Goal: Task Accomplishment & Management: Complete application form

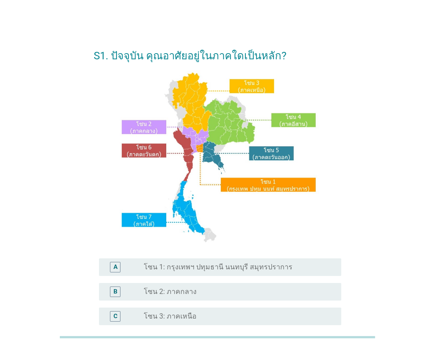
click at [394, 234] on div "S1. ปัจจุบัน คุณอาศัยอยู่ในภาคใดเป็นหลัก? A radio_button_unchecked โซน 1: กรุงเ…" at bounding box center [217, 258] width 393 height 452
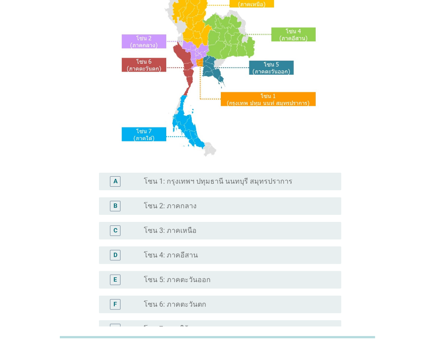
scroll to position [88, 0]
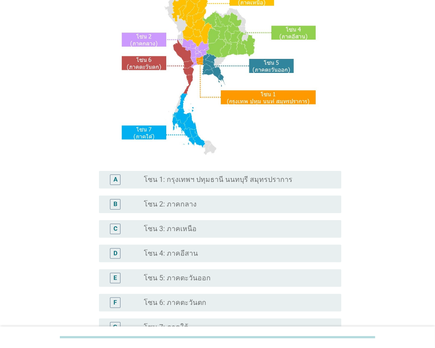
click at [220, 169] on div "A radio_button_unchecked โซน 1: กรุงเทพฯ ปทุมธานี นนทบุรี สมุทรปราการ" at bounding box center [218, 180] width 248 height 25
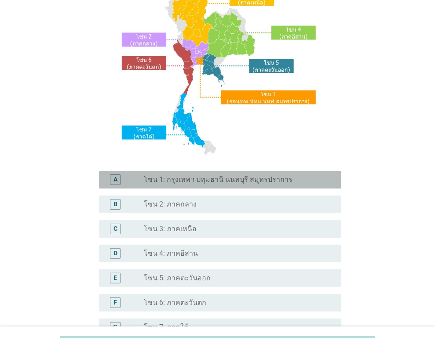
click at [209, 177] on label "โซน 1: กรุงเทพฯ ปทุมธานี นนทบุรี สมุทรปราการ" at bounding box center [218, 180] width 149 height 9
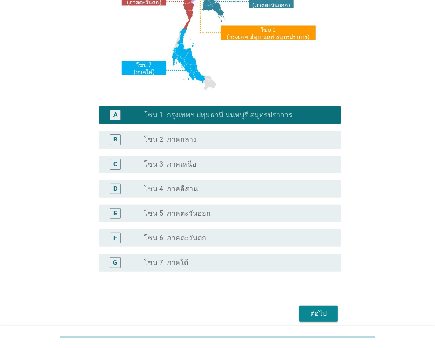
scroll to position [189, 0]
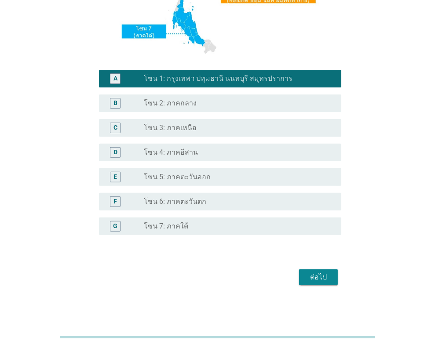
click at [327, 278] on div "ต่อไป" at bounding box center [318, 277] width 25 height 11
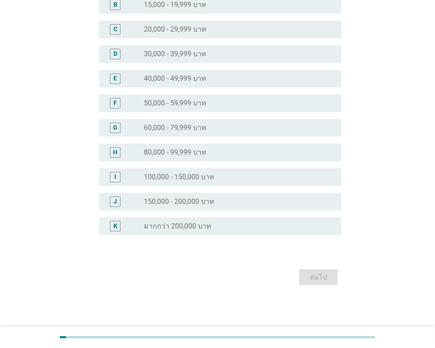
scroll to position [0, 0]
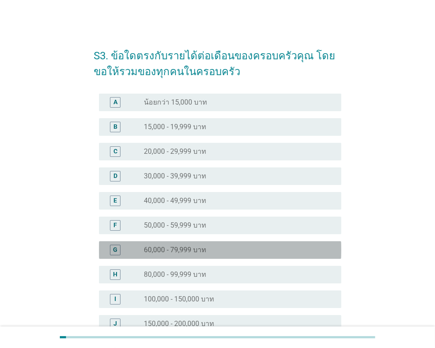
click at [192, 248] on label "60,000 - 79,999 บาท" at bounding box center [175, 250] width 62 height 9
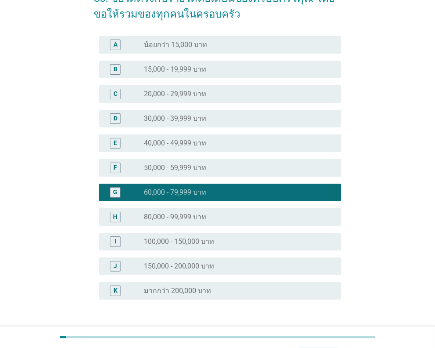
scroll to position [122, 0]
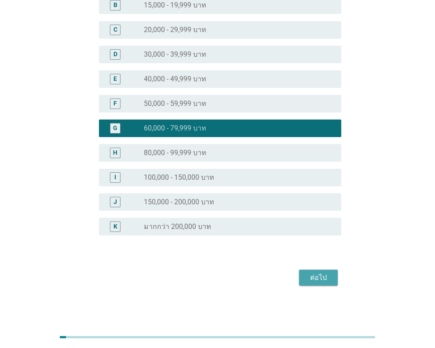
click at [308, 278] on div "ต่อไป" at bounding box center [318, 278] width 25 height 11
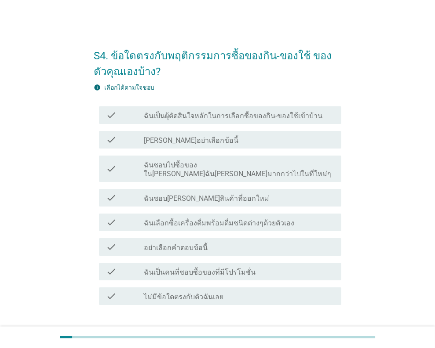
click at [389, 144] on div "S4. ข้อใดตรงกับพฤติกรรมการซื้อของกิน-ของใช้ ของตัวคุณเองบ้าง? info เลือกได้ตามใ…" at bounding box center [217, 193] width 393 height 322
click at [274, 114] on label "ฉันเป็นผุ้ตัดสินใจหลักในการเลือกซื้อของกิน-ของใช้เข้าบ้าน" at bounding box center [233, 116] width 179 height 9
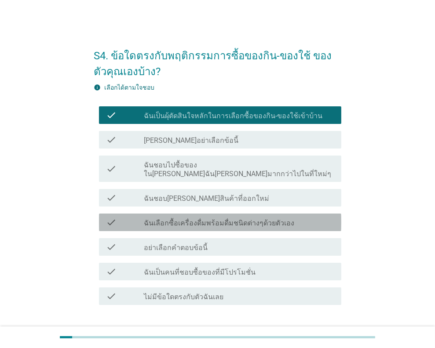
click at [264, 219] on label "ฉันเลือกซื้อเครื่องดื่มพร้อมดื่มชนิดต่างๆด้วยตัวเอง" at bounding box center [219, 223] width 150 height 9
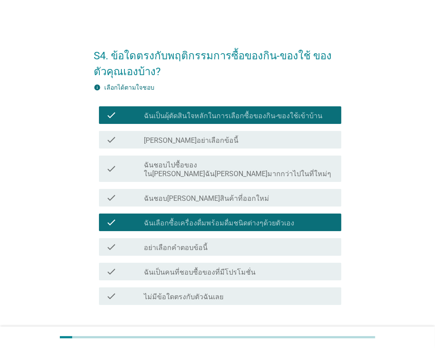
click at [212, 268] on label "ฉันเป็นคนที่ชอบซื้อของที่มีโปรโมชั่น" at bounding box center [200, 272] width 112 height 9
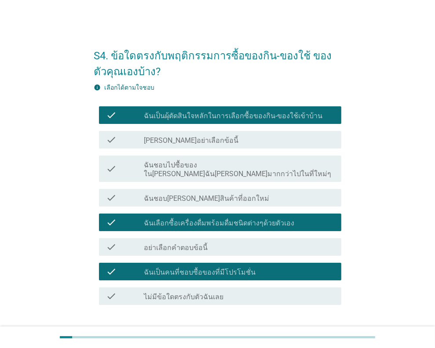
click at [309, 329] on button "ต่อไป" at bounding box center [318, 337] width 39 height 16
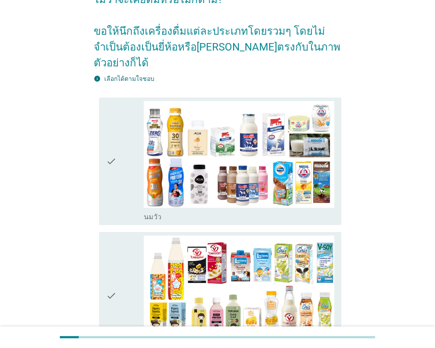
scroll to position [88, 0]
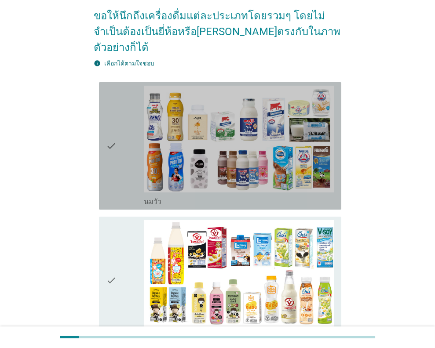
click at [132, 116] on div "check" at bounding box center [125, 146] width 38 height 121
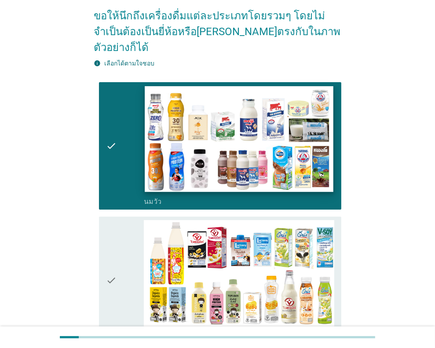
scroll to position [220, 0]
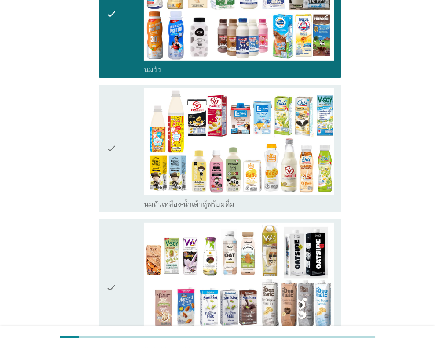
click at [127, 154] on div "check" at bounding box center [125, 148] width 38 height 121
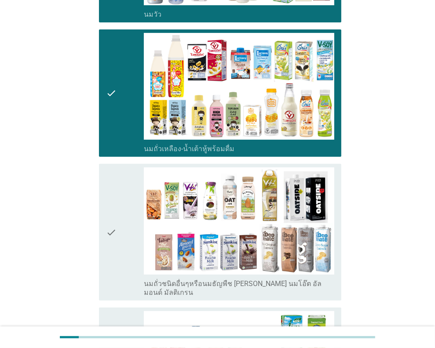
scroll to position [352, 0]
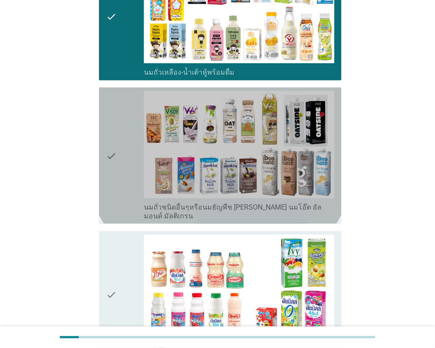
click at [121, 143] on div "check" at bounding box center [125, 155] width 38 height 129
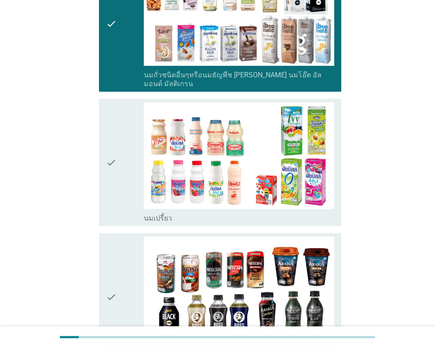
click at [135, 171] on div "check" at bounding box center [125, 163] width 38 height 121
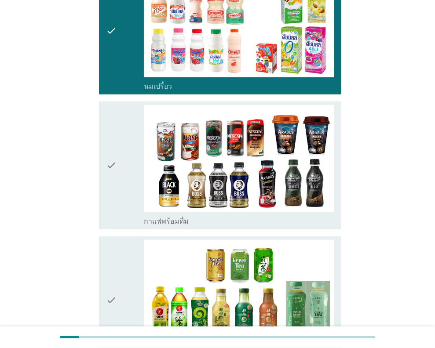
click at [124, 150] on div "check" at bounding box center [125, 165] width 38 height 121
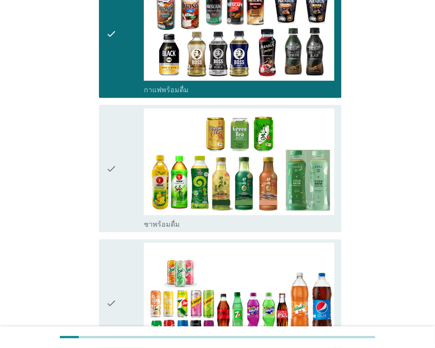
click at [125, 157] on div "check" at bounding box center [125, 169] width 38 height 121
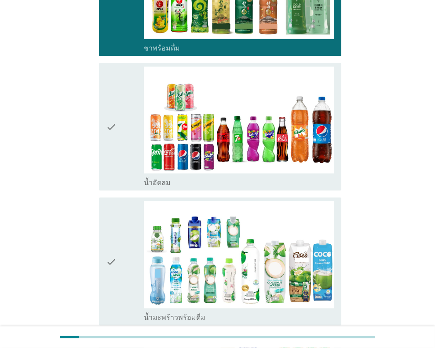
click at [127, 136] on div "check" at bounding box center [125, 127] width 38 height 121
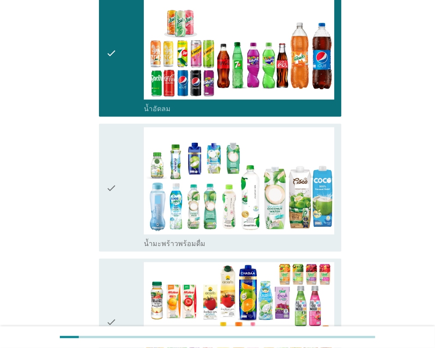
scroll to position [1056, 0]
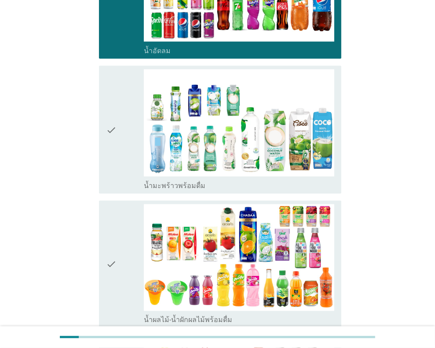
click at [129, 153] on div "check" at bounding box center [125, 130] width 38 height 121
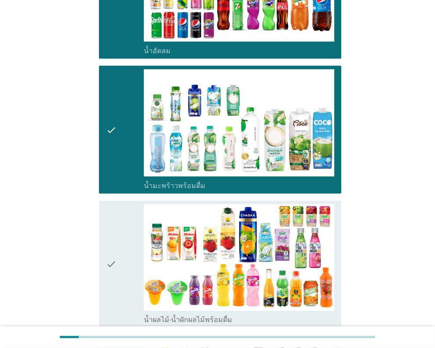
click at [121, 211] on div "check" at bounding box center [125, 265] width 38 height 121
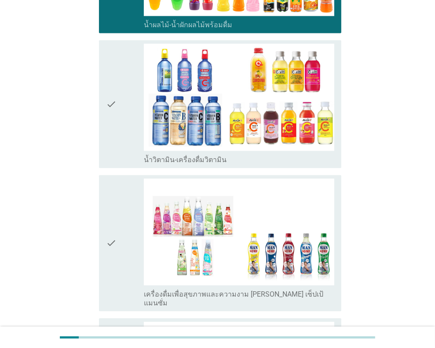
scroll to position [1363, 0]
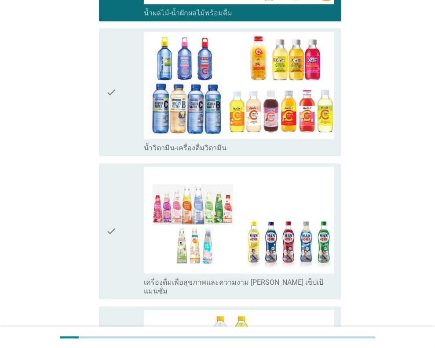
click at [118, 114] on div "check" at bounding box center [125, 92] width 38 height 121
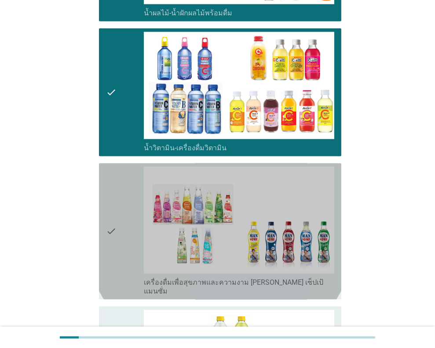
click at [120, 172] on div "check" at bounding box center [125, 231] width 38 height 129
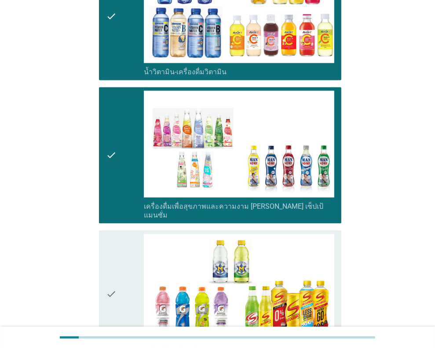
scroll to position [1539, 0]
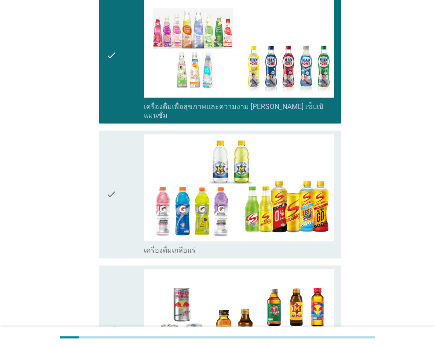
click at [118, 164] on div "check" at bounding box center [125, 194] width 38 height 121
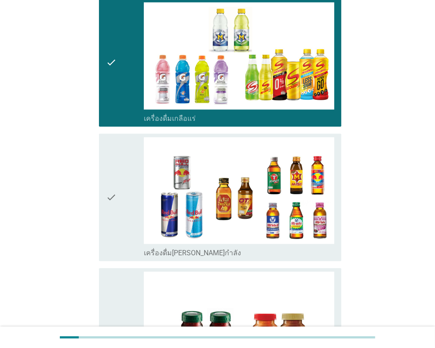
click at [119, 169] on div "check" at bounding box center [125, 197] width 38 height 121
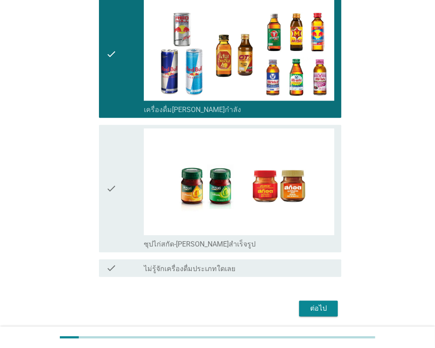
scroll to position [1815, 0]
click at [114, 160] on icon "check" at bounding box center [111, 188] width 11 height 121
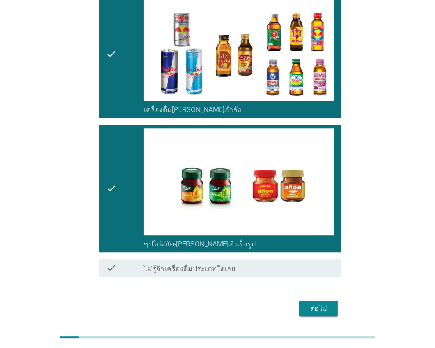
click at [315, 304] on div "ต่อไป" at bounding box center [318, 309] width 25 height 11
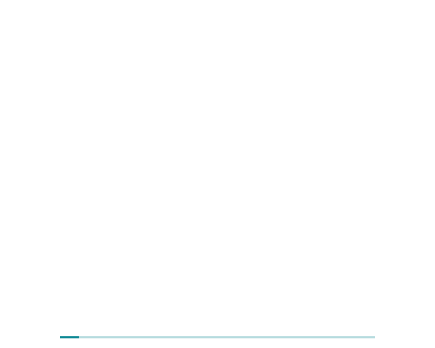
scroll to position [0, 0]
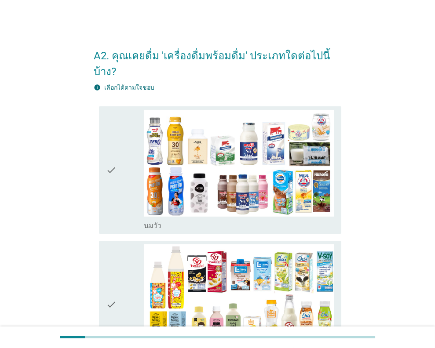
click at [121, 135] on div "check" at bounding box center [125, 170] width 38 height 121
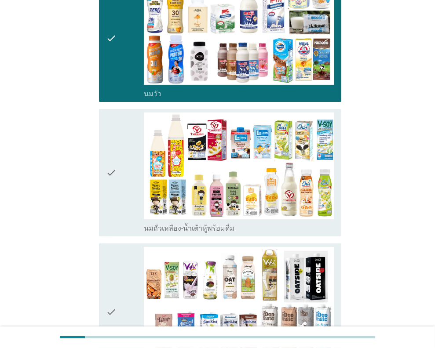
click at [125, 178] on div "check" at bounding box center [125, 173] width 38 height 121
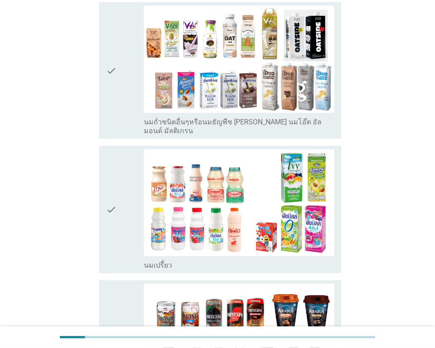
scroll to position [396, 0]
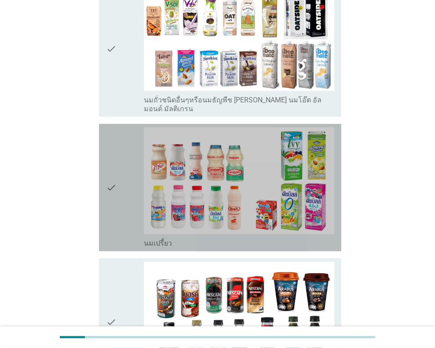
click at [130, 158] on div "check" at bounding box center [125, 188] width 38 height 121
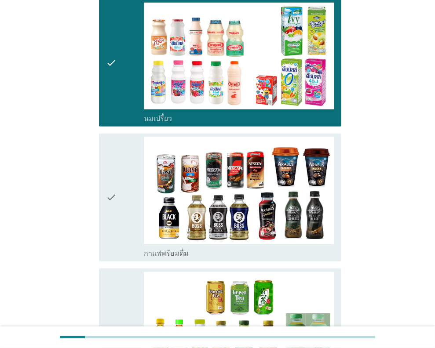
scroll to position [616, 0]
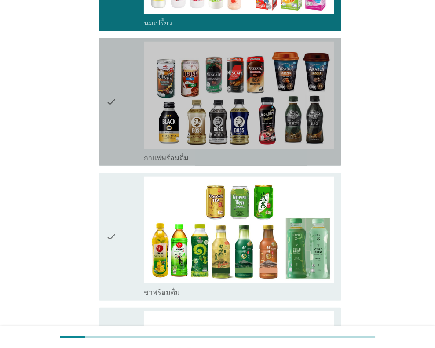
click at [120, 100] on div "check" at bounding box center [125, 102] width 38 height 121
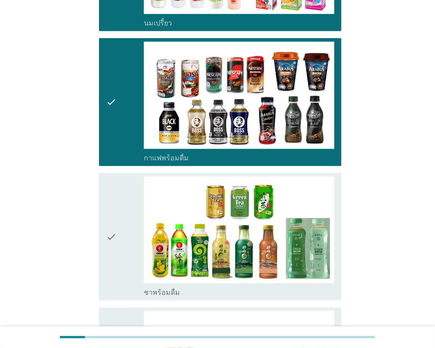
click at [134, 183] on div "check" at bounding box center [125, 237] width 38 height 121
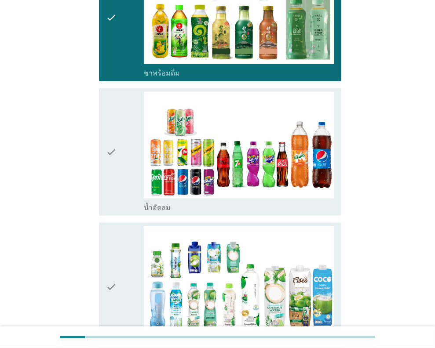
click at [121, 141] on div "check" at bounding box center [125, 152] width 38 height 121
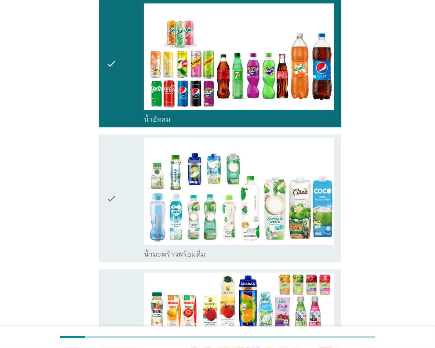
click at [136, 175] on div "check" at bounding box center [125, 198] width 38 height 121
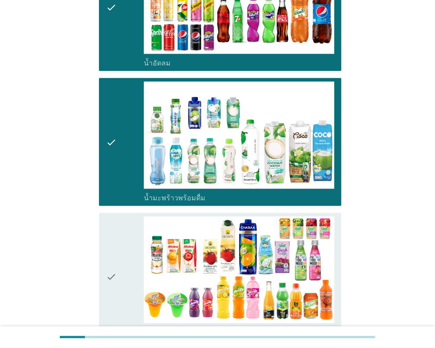
scroll to position [1100, 0]
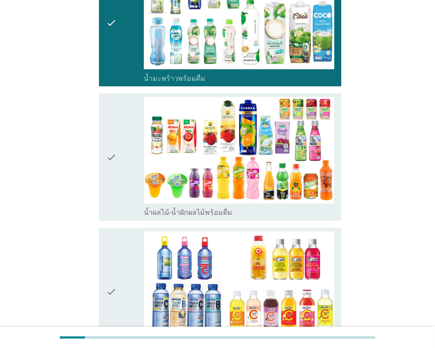
click at [120, 146] on div "check" at bounding box center [125, 157] width 38 height 121
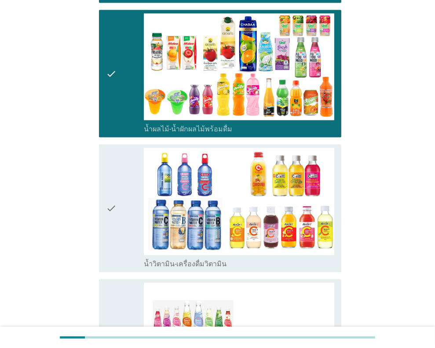
scroll to position [1188, 0]
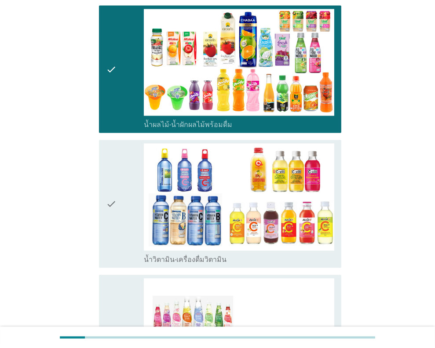
click at [142, 175] on div "check" at bounding box center [125, 204] width 38 height 121
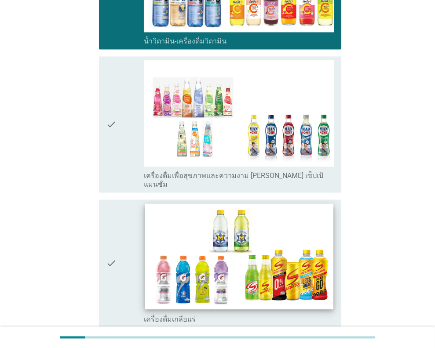
scroll to position [1407, 0]
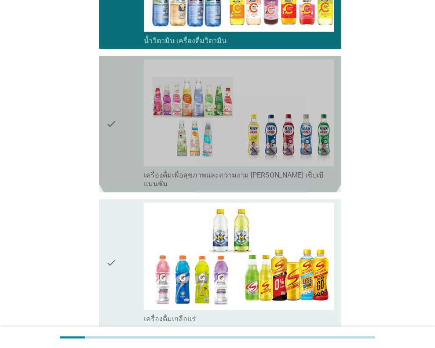
click at [125, 126] on div "check" at bounding box center [125, 123] width 38 height 129
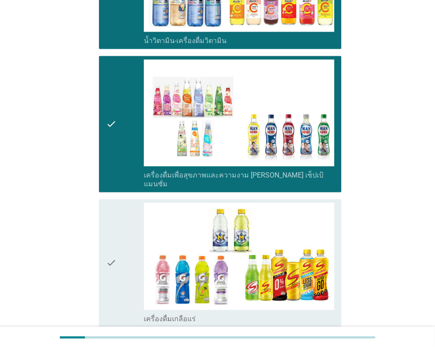
click at [120, 211] on div "check" at bounding box center [125, 263] width 38 height 121
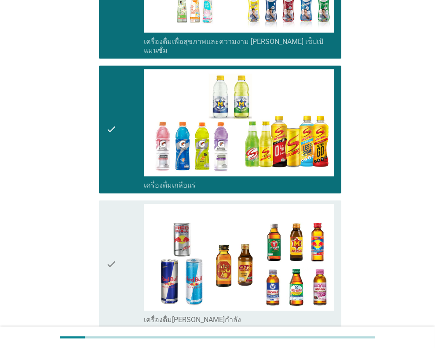
scroll to position [1583, 0]
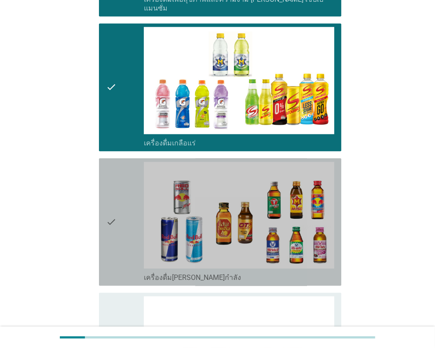
click at [120, 205] on div "check" at bounding box center [125, 222] width 38 height 121
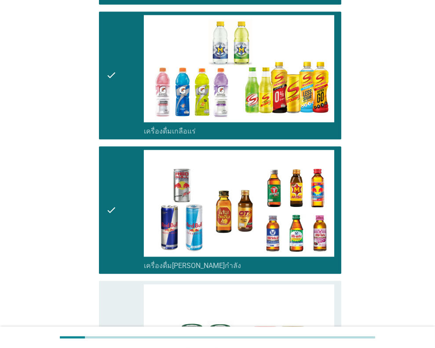
scroll to position [1752, 0]
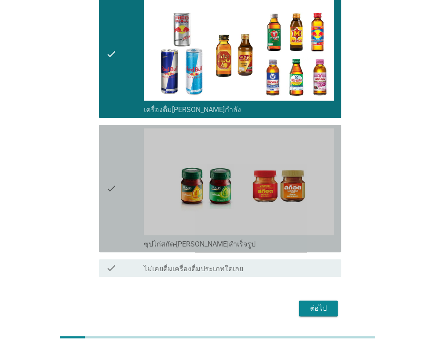
click at [110, 172] on icon "check" at bounding box center [111, 188] width 11 height 121
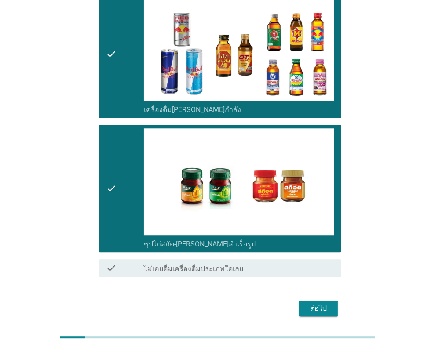
click at [322, 304] on div "ต่อไป" at bounding box center [318, 309] width 25 height 11
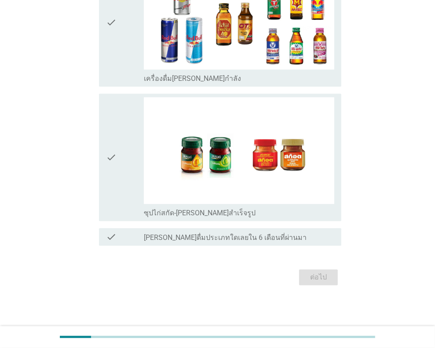
scroll to position [0, 0]
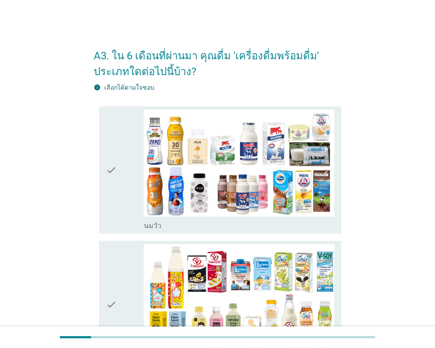
click at [130, 147] on div "check" at bounding box center [125, 170] width 38 height 121
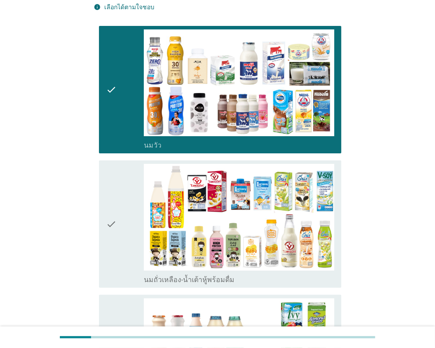
scroll to position [176, 0]
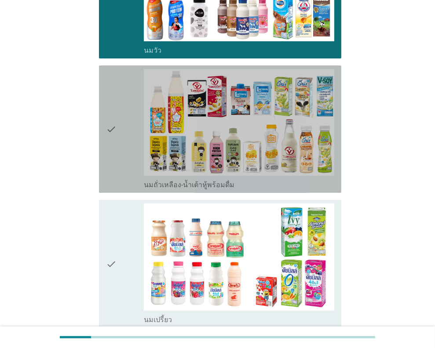
click at [119, 140] on div "check" at bounding box center [125, 129] width 38 height 121
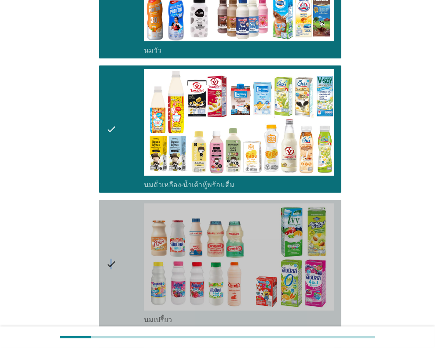
click at [111, 264] on icon "check" at bounding box center [111, 264] width 11 height 121
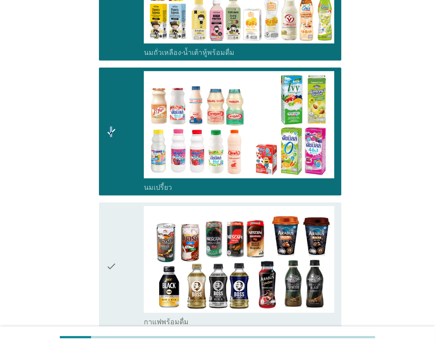
scroll to position [308, 0]
click at [128, 236] on div "check" at bounding box center [125, 266] width 38 height 121
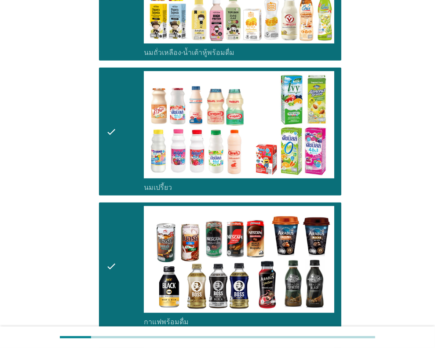
scroll to position [440, 0]
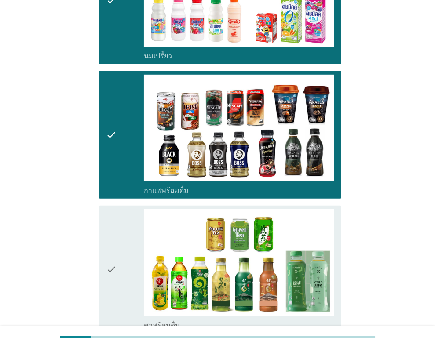
click at [126, 113] on div "check" at bounding box center [125, 135] width 38 height 121
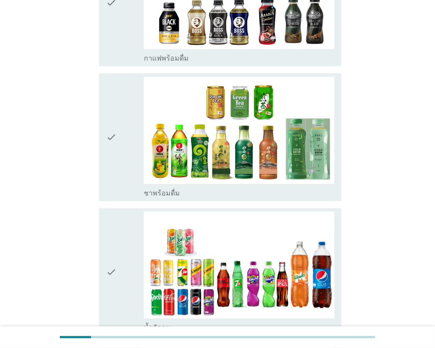
click at [130, 174] on div "check" at bounding box center [125, 137] width 38 height 121
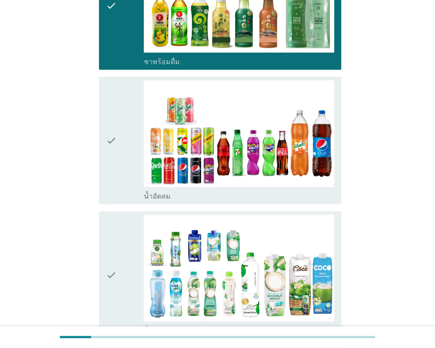
click at [122, 161] on div "check" at bounding box center [125, 141] width 38 height 121
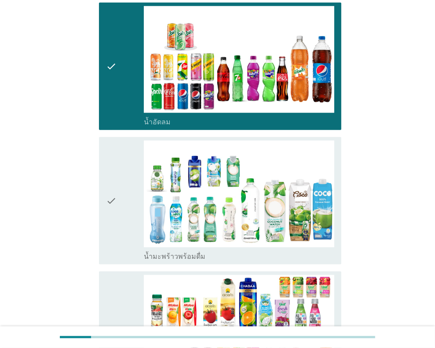
scroll to position [835, 0]
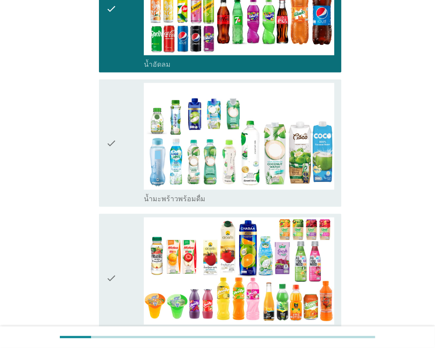
click at [120, 154] on div "check" at bounding box center [125, 143] width 38 height 121
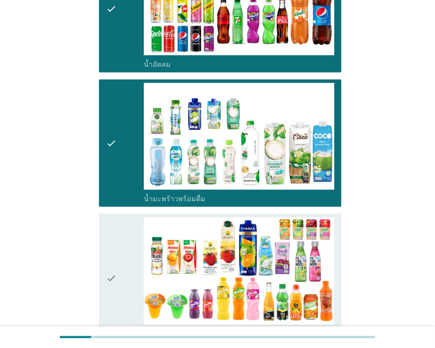
click at [120, 154] on div "check" at bounding box center [125, 143] width 38 height 121
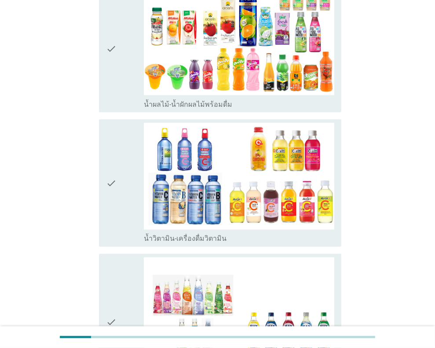
scroll to position [1144, 0]
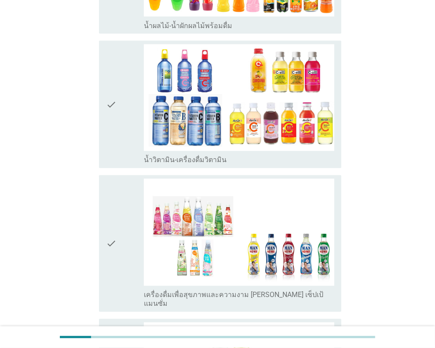
click at [127, 114] on div "check" at bounding box center [125, 104] width 38 height 121
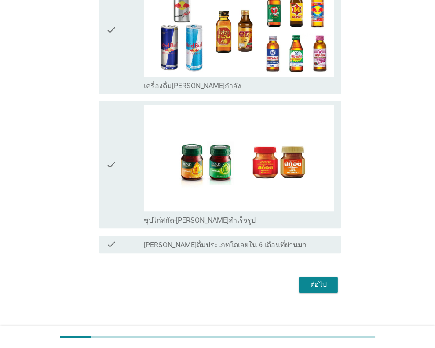
scroll to position [1632, 0]
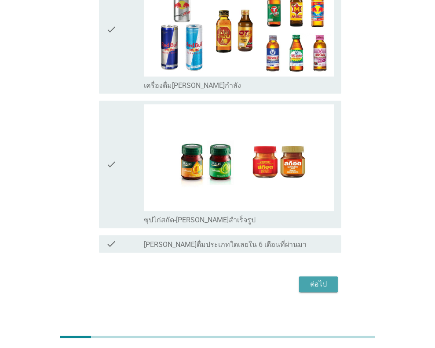
click at [319, 279] on div "ต่อไป" at bounding box center [318, 284] width 25 height 11
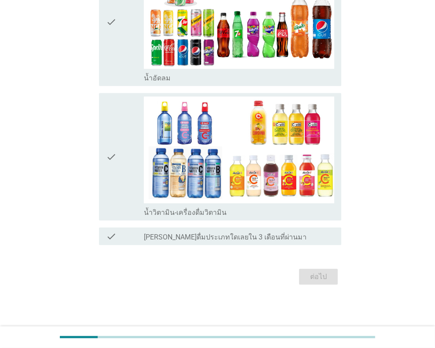
scroll to position [0, 0]
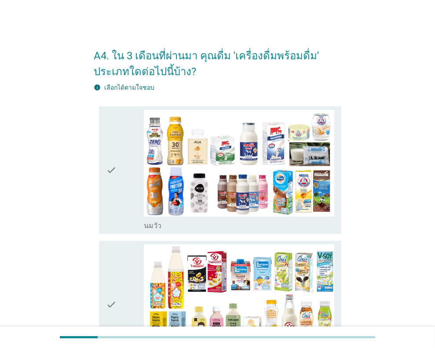
click at [130, 186] on div "check" at bounding box center [125, 170] width 38 height 121
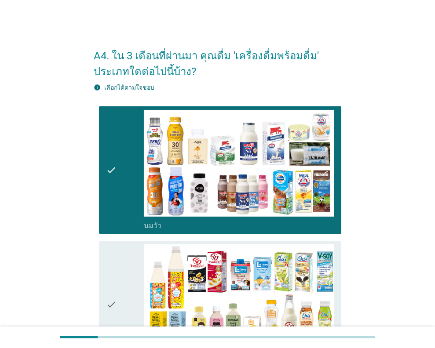
scroll to position [132, 0]
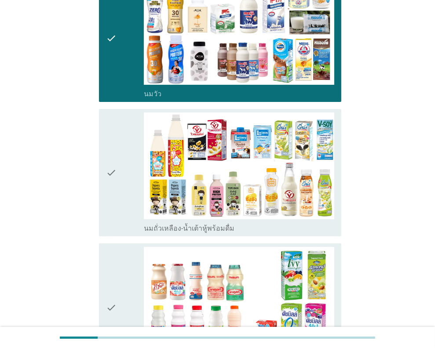
click at [125, 182] on div "check" at bounding box center [125, 173] width 38 height 121
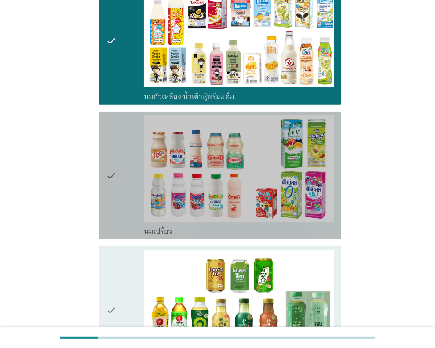
click at [121, 180] on div "check" at bounding box center [125, 175] width 38 height 121
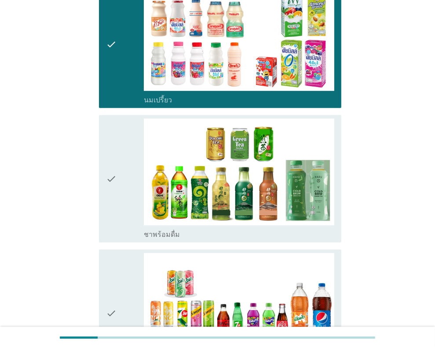
click at [125, 183] on div "check" at bounding box center [125, 179] width 38 height 121
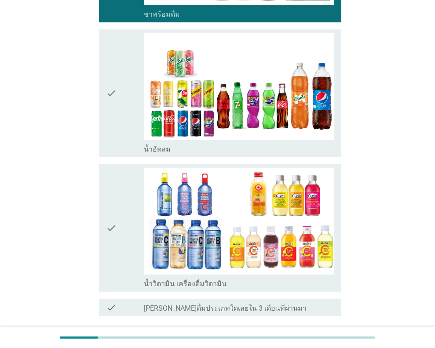
click at [101, 124] on div "check check_box น้ำอัดลม" at bounding box center [220, 93] width 242 height 128
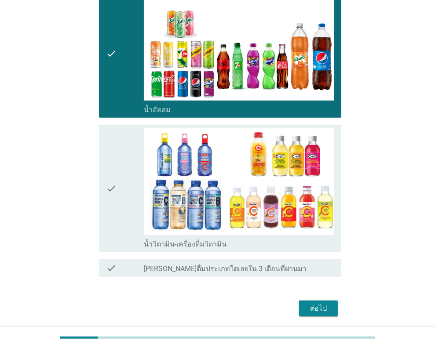
scroll to position [688, 0]
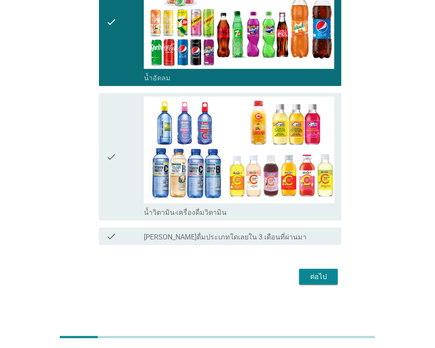
click at [321, 272] on div "ต่อไป" at bounding box center [318, 277] width 25 height 11
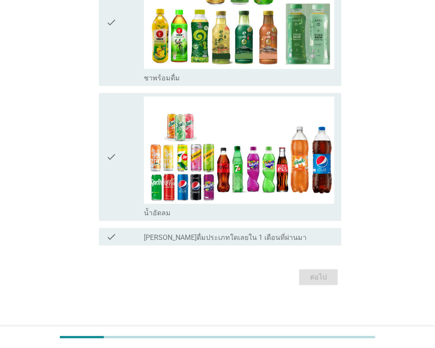
scroll to position [0, 0]
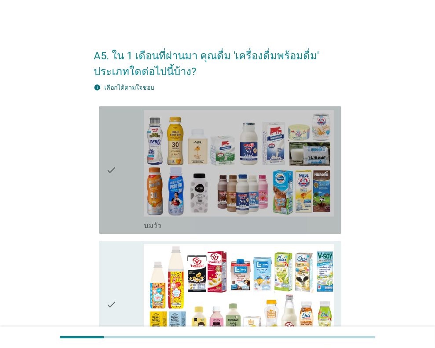
click at [127, 154] on div "check" at bounding box center [125, 170] width 38 height 121
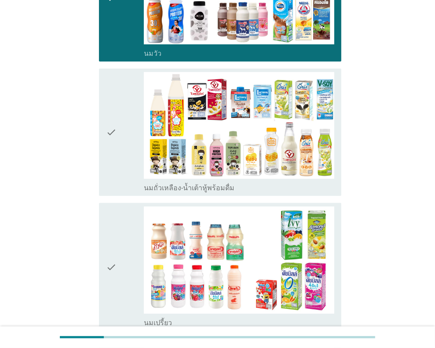
scroll to position [176, 0]
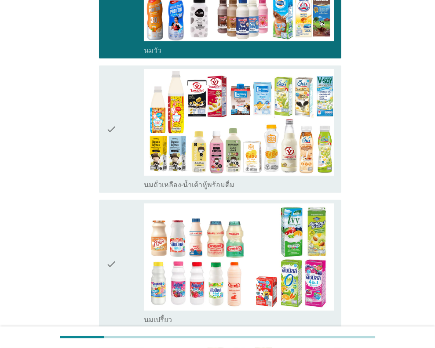
click at [119, 136] on div "check" at bounding box center [125, 129] width 38 height 121
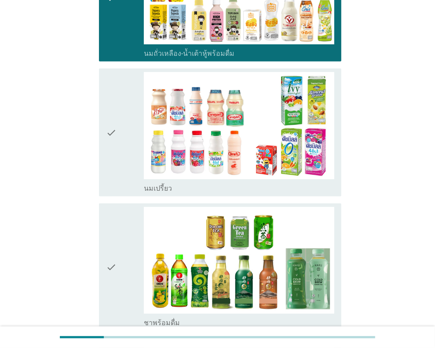
scroll to position [308, 0]
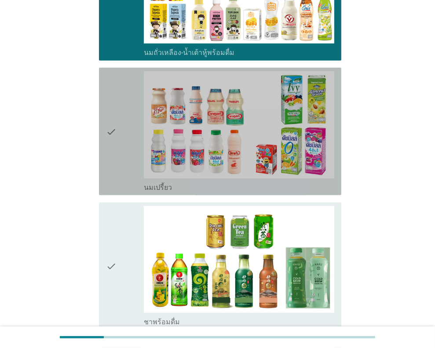
click at [117, 134] on div "check" at bounding box center [125, 131] width 38 height 121
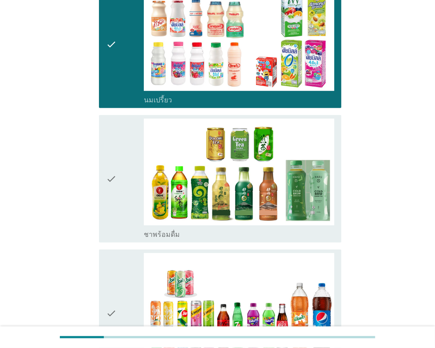
click at [125, 163] on div "check" at bounding box center [125, 179] width 38 height 121
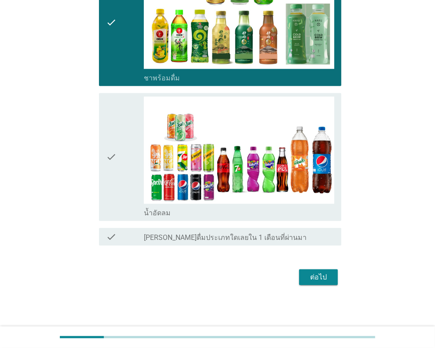
scroll to position [553, 0]
click at [125, 161] on div "check" at bounding box center [125, 157] width 38 height 121
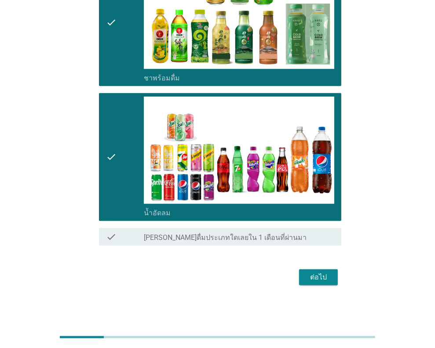
click at [311, 273] on div "ต่อไป" at bounding box center [318, 277] width 25 height 11
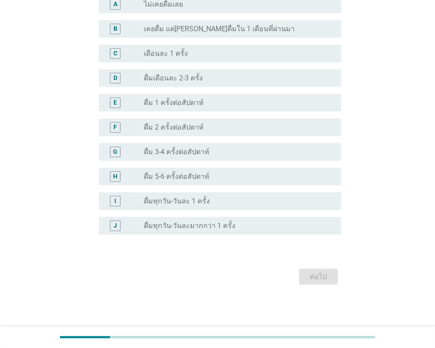
scroll to position [0, 0]
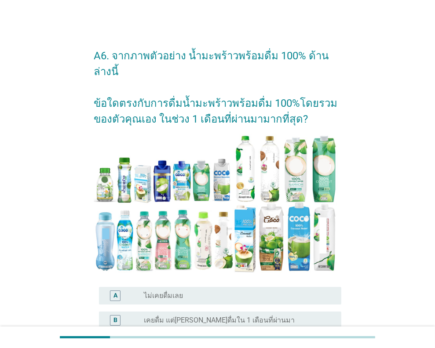
click at [405, 145] on div "A6. จากภาพตัวอย่าง น้ำมะพร้าวพร้อมดื่ม 100% ด้านล่างนี้ ข้อใดตรงกับการดื่มน้ำมะ…" at bounding box center [217, 309] width 393 height 555
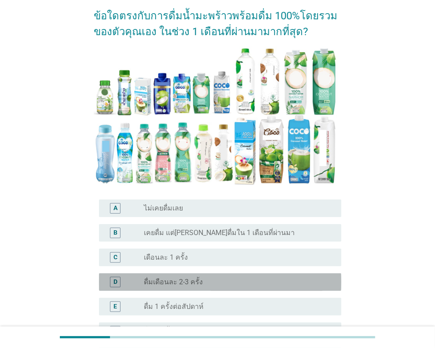
click at [194, 278] on label "ดื่มเดือนละ 2-3 ครั้ง" at bounding box center [173, 282] width 59 height 9
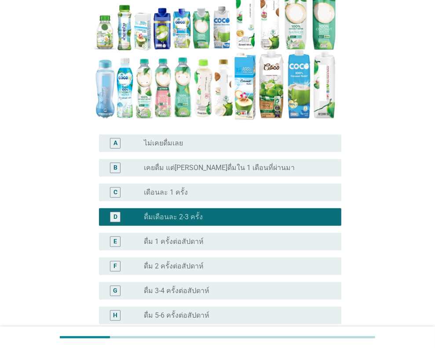
scroll to position [264, 0]
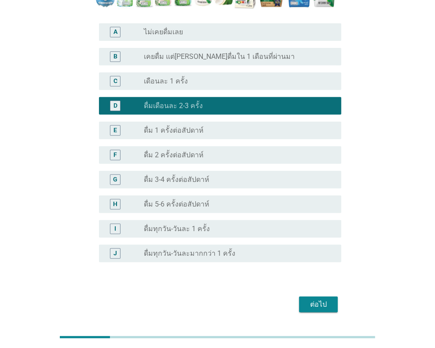
click at [321, 300] on div "ต่อไป" at bounding box center [318, 305] width 25 height 11
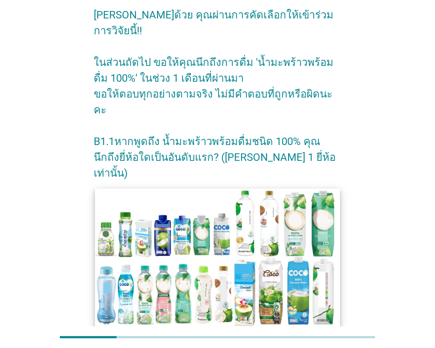
scroll to position [88, 0]
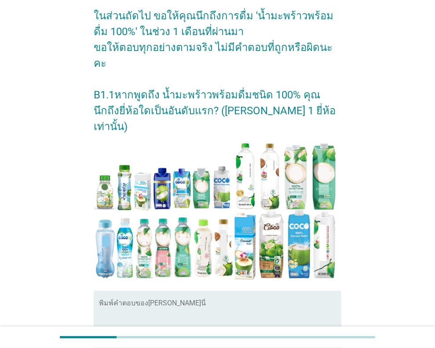
click at [203, 302] on textarea "พิมพ์คำตอบของคุณ ที่นี่" at bounding box center [220, 325] width 242 height 46
type textarea "F"
type textarea "แ"
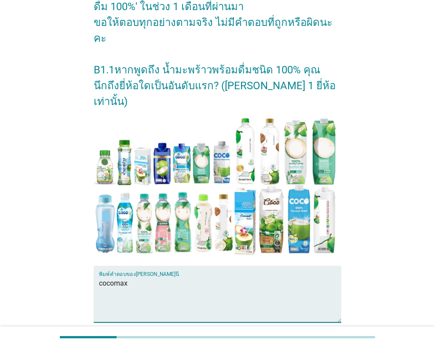
scroll to position [151, 0]
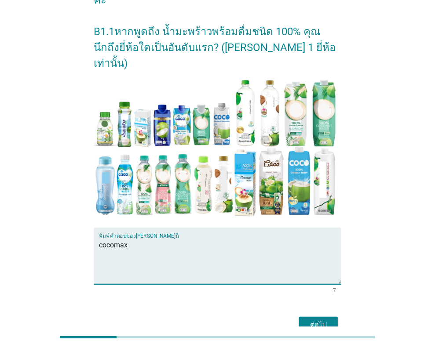
type textarea "cocomax"
click at [313, 320] on div "ต่อไป" at bounding box center [318, 325] width 25 height 11
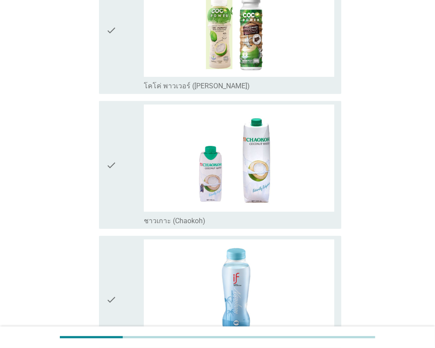
scroll to position [352, 0]
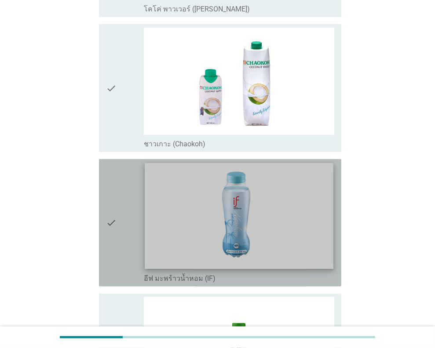
click at [257, 208] on img at bounding box center [239, 216] width 188 height 106
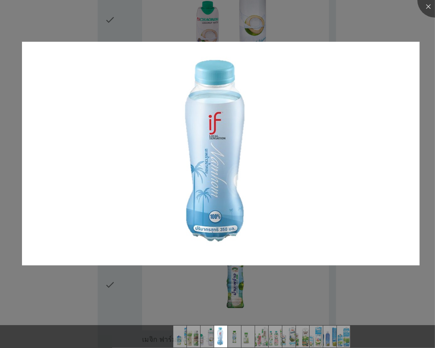
scroll to position [484, 0]
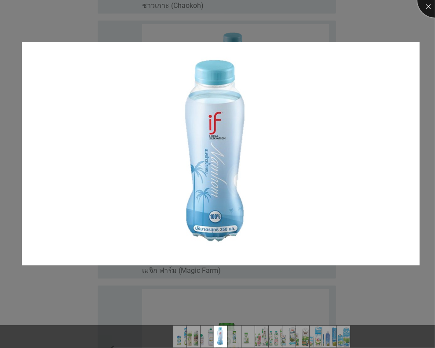
click at [427, 4] on div at bounding box center [435, -1] width 35 height 35
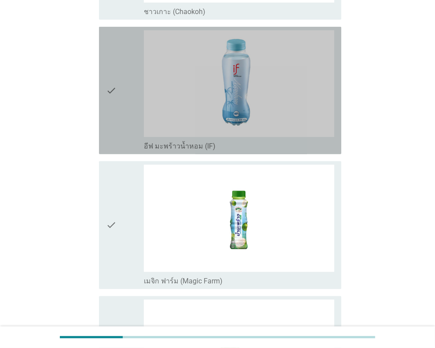
click at [106, 85] on icon "check" at bounding box center [111, 90] width 11 height 121
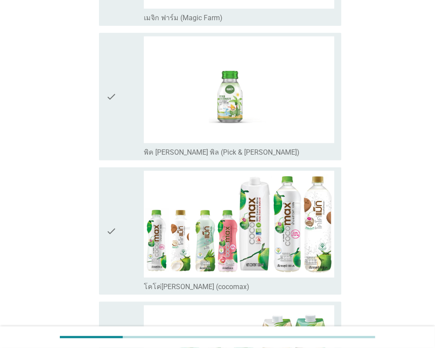
scroll to position [791, 0]
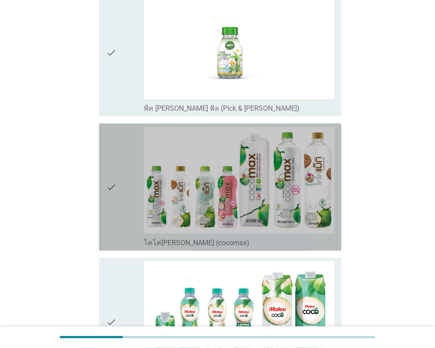
click at [115, 182] on icon "check" at bounding box center [111, 187] width 11 height 121
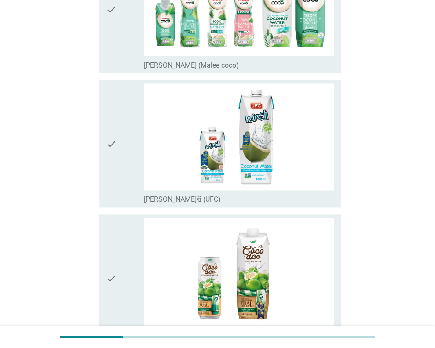
scroll to position [928, 0]
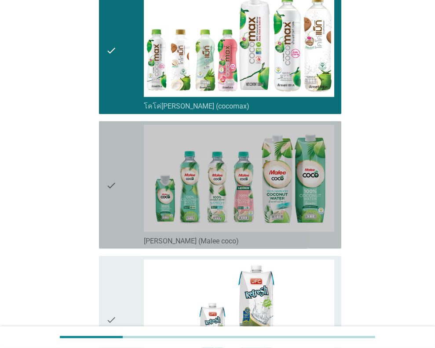
click at [106, 185] on icon "check" at bounding box center [111, 185] width 11 height 121
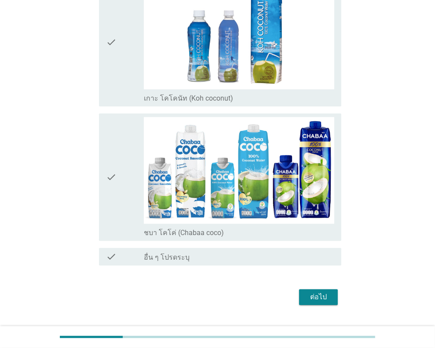
scroll to position [1632, 0]
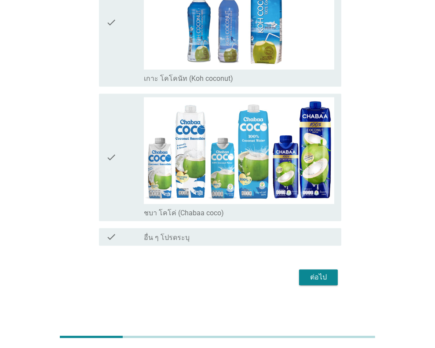
click at [317, 283] on div "ต่อไป" at bounding box center [318, 277] width 25 height 11
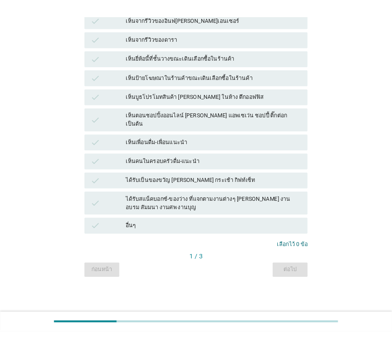
scroll to position [0, 0]
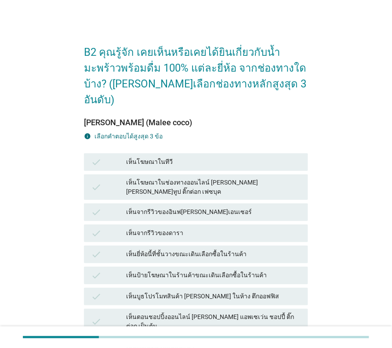
click at [376, 140] on div "B2 คุณรู้จัก เคยเห็นหรือเคยได้ยินเกี่ยวกับน้ำมะพร้าวพร้อมดื่ม 100% แต่ละยี่ห้อ …" at bounding box center [196, 266] width 371 height 489
click at [380, 131] on div "B2 คุณรู้จัก เคยเห็นหรือเคยได้ยินเกี่ยวกับน้ำมะพร้าวพร้อมดื่ม 100% แต่ละยี่ห้อ …" at bounding box center [196, 266] width 371 height 489
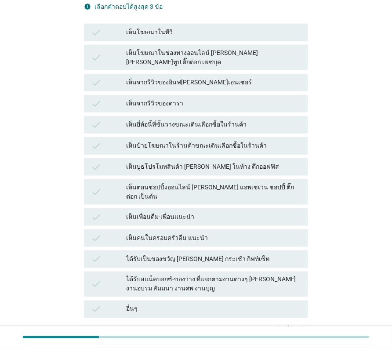
scroll to position [132, 0]
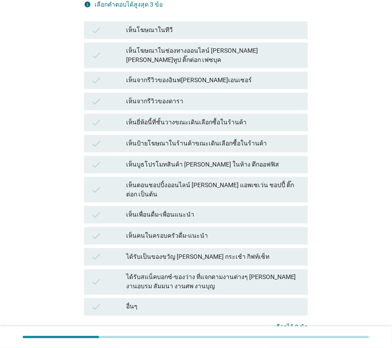
click at [245, 43] on div "check เห็นโฆษณาในช่องทางออนไลน์ [PERSON_NAME] [PERSON_NAME]ทูป ติ๊กต่อก เฟซบุค" at bounding box center [196, 56] width 224 height 26
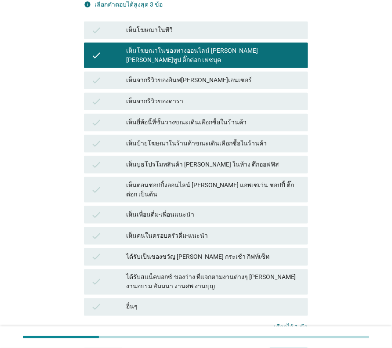
click at [216, 75] on div "เห็นจากรีวิวของอินฟ[PERSON_NAME]เอนเซอร์" at bounding box center [213, 80] width 175 height 11
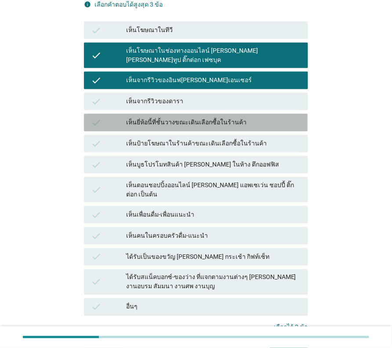
click at [251, 117] on div "เห็นยี่ห้อนี้ที่ชั้นวางขณะเดินเลือกซื้อในร้านค้า" at bounding box center [213, 122] width 175 height 11
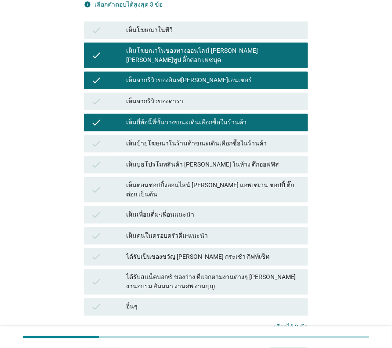
click at [182, 210] on div "เห็นเพื่อนดื่ม-เพื่อนแนะนำ" at bounding box center [213, 215] width 175 height 11
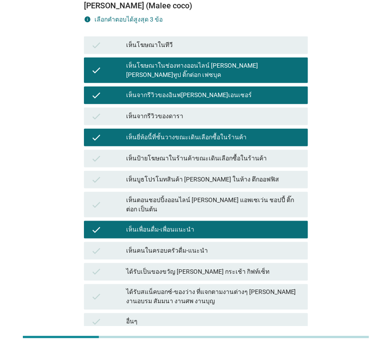
scroll to position [40, 0]
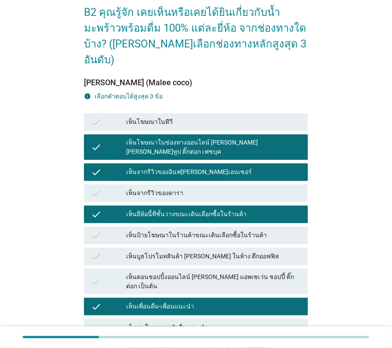
click at [184, 138] on div "เห็นโฆษณาในช่องทางออนไลน์ [PERSON_NAME] [PERSON_NAME]ทูป ติ๊กต่อก เฟซบุค" at bounding box center [213, 147] width 175 height 18
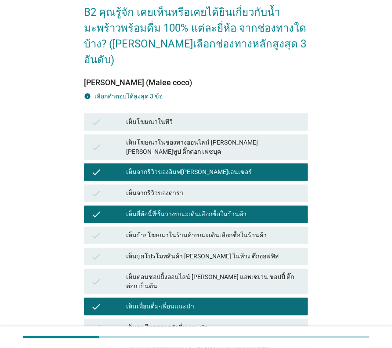
click at [184, 138] on div "เห็นโฆษณาในช่องทางออนไลน์ [PERSON_NAME] [PERSON_NAME]ทูป ติ๊กต่อก เฟซบุค" at bounding box center [213, 147] width 175 height 18
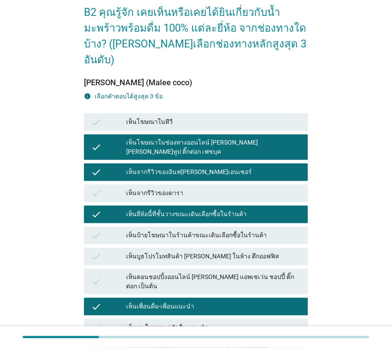
click at [179, 167] on div "เห็นจากรีวิวของอินฟ[PERSON_NAME]เอนเซอร์" at bounding box center [213, 172] width 175 height 11
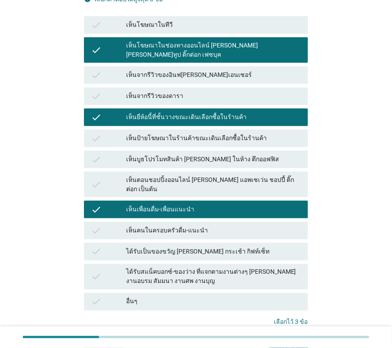
scroll to position [172, 0]
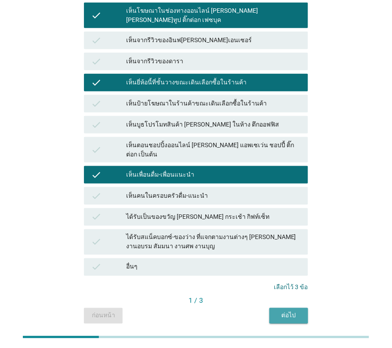
click at [280, 311] on div "ต่อไป" at bounding box center [289, 315] width 25 height 9
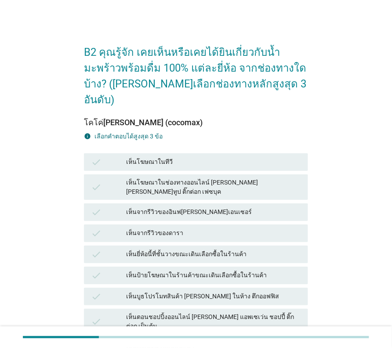
click at [341, 112] on div "B2 คุณรู้จัก เคยเห็นหรือเคยได้ยินเกี่ยวกับน้ำมะพร้าวพร้อมดื่ม 100% แต่ละยี่ห้อ …" at bounding box center [196, 266] width 357 height 475
click at [370, 146] on div "B2 คุณรู้จัก เคยเห็นหรือเคยได้ยินเกี่ยวกับน้ำมะพร้าวพร้อมดื่ม 100% แต่ละยี่ห้อ …" at bounding box center [196, 266] width 357 height 475
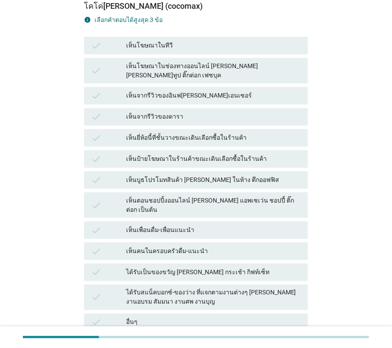
scroll to position [132, 0]
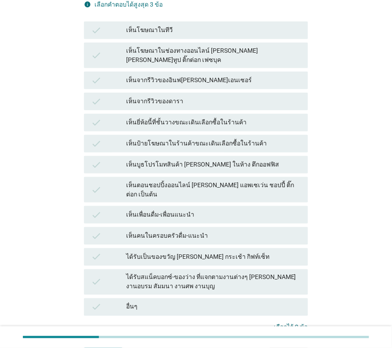
click at [209, 210] on div "เห็นเพื่อนดื่ม-เพื่อนแนะนำ" at bounding box center [213, 215] width 175 height 11
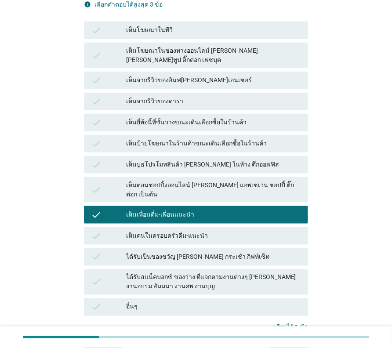
click at [219, 273] on div "ได้รับสแน็คบอกซ์-ของว่าง ที่แจกตามงานต่างๆ [PERSON_NAME] งานอบรม สัมมนา งานศพ ง…" at bounding box center [213, 282] width 175 height 18
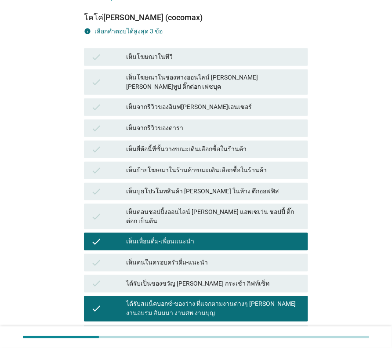
scroll to position [172, 0]
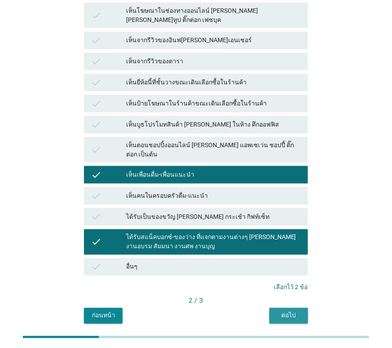
click at [277, 308] on button "ต่อไป" at bounding box center [289, 316] width 39 height 16
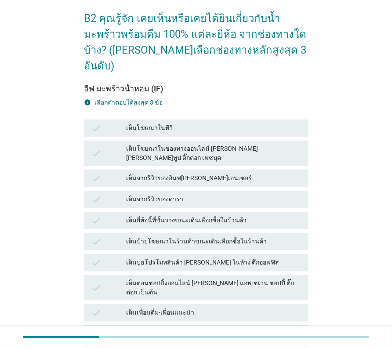
scroll to position [44, 0]
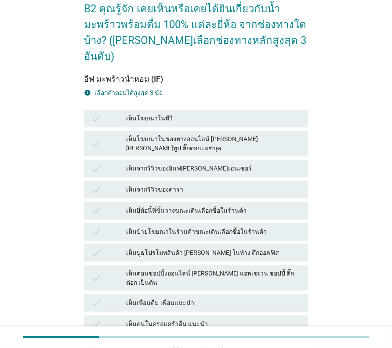
click at [202, 164] on div "เห็นจากรีวิวของอินฟ[PERSON_NAME]เอนเซอร์" at bounding box center [213, 169] width 175 height 11
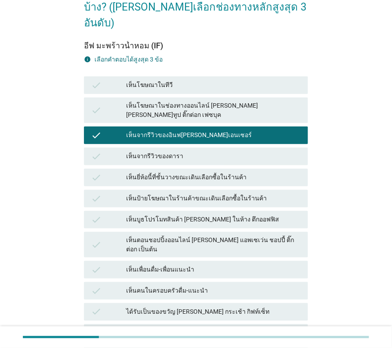
scroll to position [132, 0]
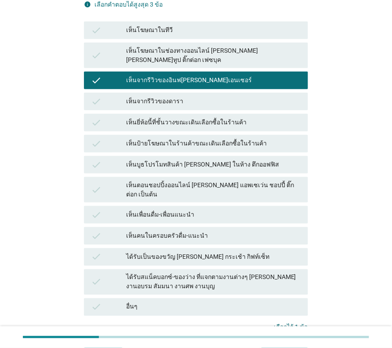
click at [197, 210] on div "เห็นเพื่อนดื่ม-เพื่อนแนะนำ" at bounding box center [213, 215] width 175 height 11
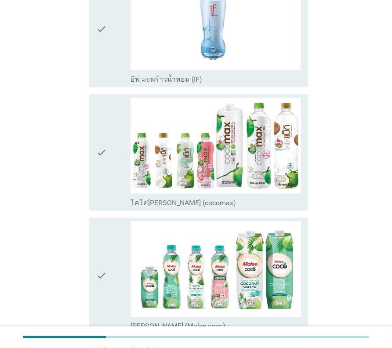
scroll to position [0, 0]
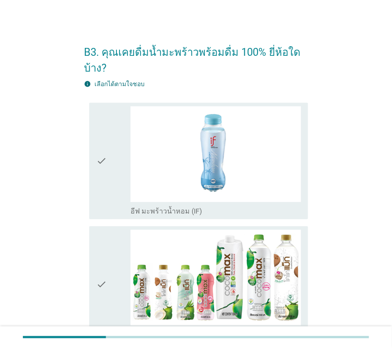
click at [354, 142] on div "B3. คุณเคยดื่มน้ำมะพร้าวพร้อมดื่ม 100% ยี่ห้อใดบ้าง? info เลือกได้ตามใจชอบ chec…" at bounding box center [196, 285] width 357 height 512
click at [367, 96] on div "B3. คุณเคยดื่มน้ำมะพร้าวพร้อมดื่ม 100% ยี่ห้อใดบ้าง? info เลือกได้ตามใจชอบ chec…" at bounding box center [196, 285] width 357 height 512
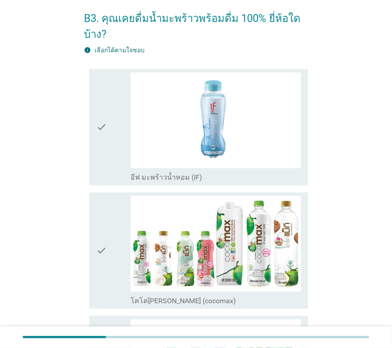
scroll to position [88, 0]
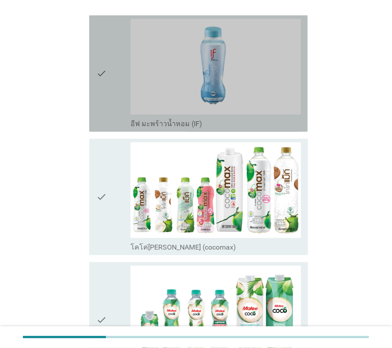
click at [96, 72] on icon "check" at bounding box center [101, 74] width 11 height 110
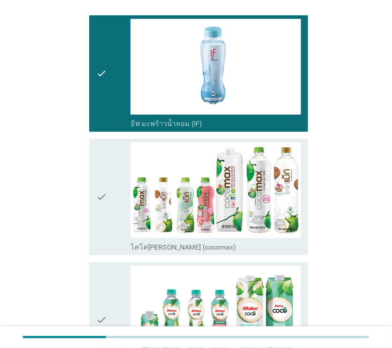
click at [101, 185] on icon "check" at bounding box center [101, 198] width 11 height 110
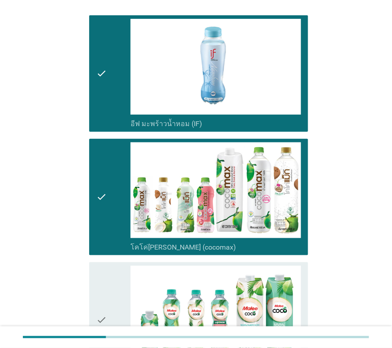
scroll to position [242, 0]
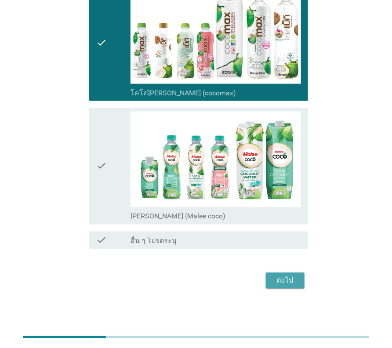
click at [284, 283] on div "ต่อไป" at bounding box center [285, 281] width 25 height 11
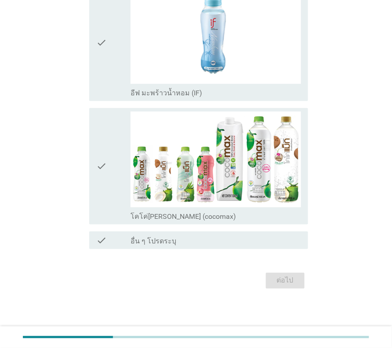
scroll to position [0, 0]
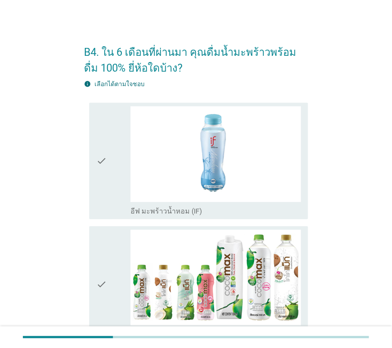
click at [366, 125] on div "B4. ใน 6 เดือนที่ผ่านมา คุณดื่มน้ำมะพร้าวพร้อมดื่ม 100% ยี่ห้อใดบ้าง? info เลือ…" at bounding box center [196, 223] width 357 height 388
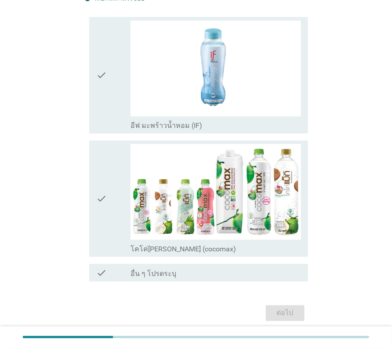
scroll to position [88, 0]
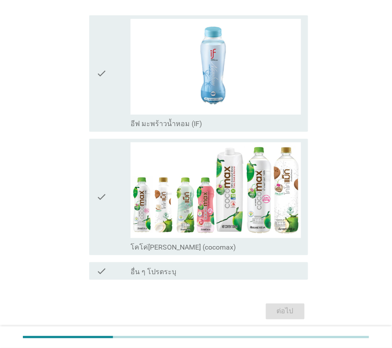
click at [109, 193] on div "check" at bounding box center [113, 198] width 34 height 110
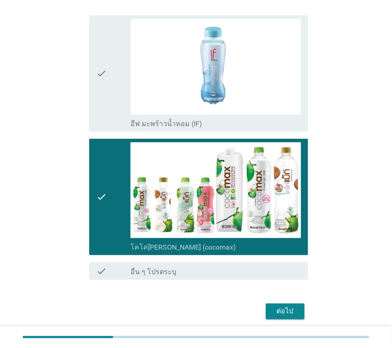
click at [292, 311] on div "ต่อไป" at bounding box center [285, 312] width 25 height 11
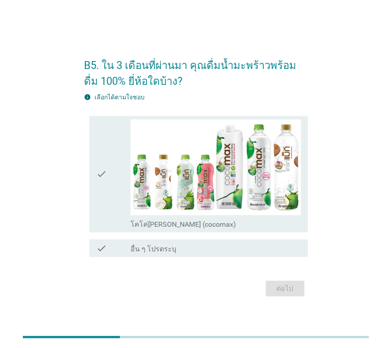
click at [171, 249] on label "อื่น ๆ โปรดระบุ" at bounding box center [154, 249] width 46 height 9
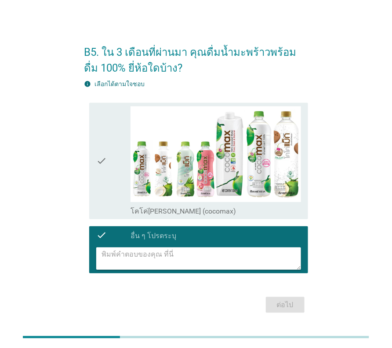
click at [106, 158] on icon "check" at bounding box center [101, 161] width 11 height 110
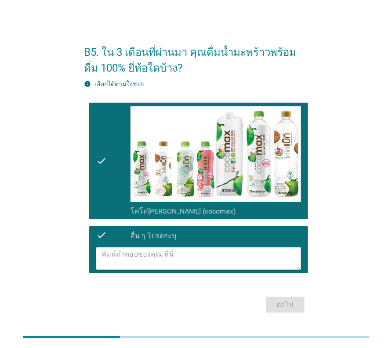
click at [113, 230] on div "check" at bounding box center [113, 235] width 34 height 11
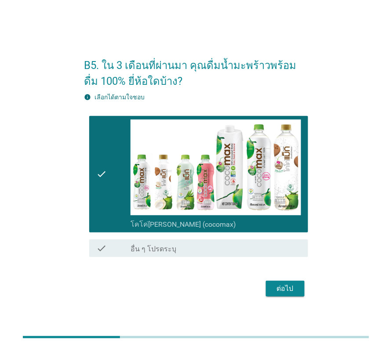
click at [280, 290] on div "ต่อไป" at bounding box center [285, 289] width 25 height 11
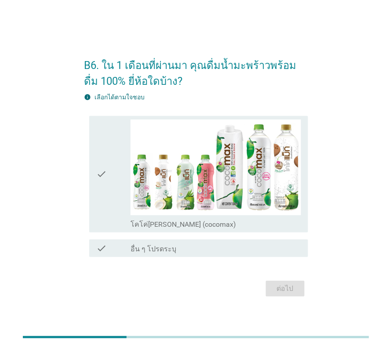
click at [94, 180] on div "check check_box โคโค่[PERSON_NAME] (cocomax)" at bounding box center [198, 174] width 219 height 117
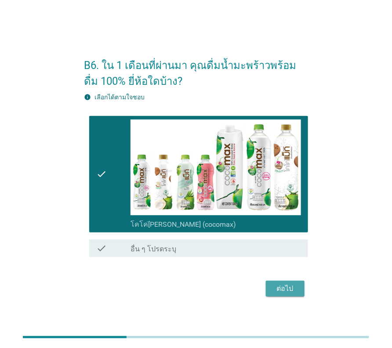
click at [285, 288] on div "ต่อไป" at bounding box center [285, 289] width 25 height 11
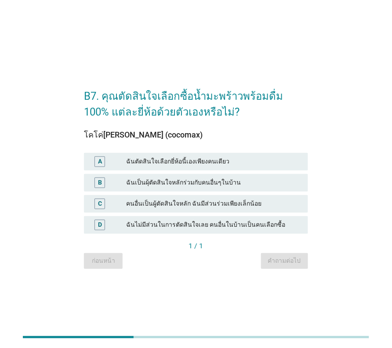
click at [358, 165] on div "B7. คุณตัดสินใจเลือกซื้อน้ำมะพร้าวพร้อมดื่ม 100% แต่ละยี่ห้อด้วยตัวเองหรือไม่? …" at bounding box center [196, 175] width 357 height 204
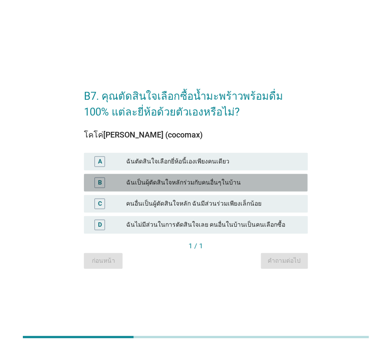
click at [231, 184] on div "ฉันเป็นผุ้ตัดสินใจหลักร่วมกับคนอื่นๆในบ้าน" at bounding box center [213, 183] width 175 height 11
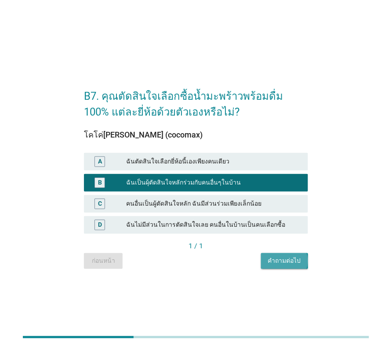
click at [280, 262] on div "คำถามต่อไป" at bounding box center [284, 261] width 33 height 9
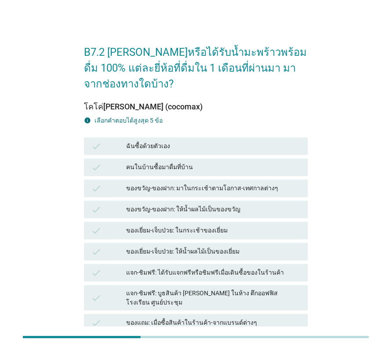
click at [385, 138] on div "B7.2 [PERSON_NAME]หรือได้รับน้ำมะพร้าวพร้อมดื่ม 100% แต่ละยี่ห้อที่ดื่มใน 1 เดื…" at bounding box center [196, 254] width 392 height 508
click at [360, 184] on div "B7.2 [PERSON_NAME]หรือได้รับน้ำมะพร้าวพร้อมดื่ม 100% แต่ละยี่ห้อที่ดื่มใน 1 เดื…" at bounding box center [196, 254] width 357 height 451
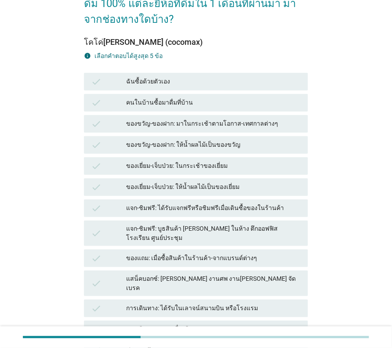
scroll to position [44, 0]
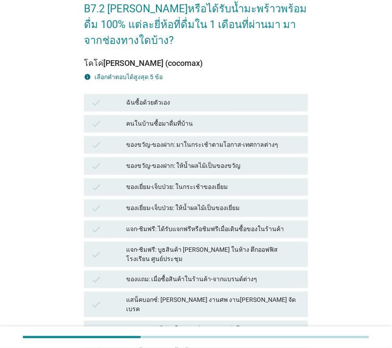
click at [365, 151] on div "B7.2 [PERSON_NAME]หรือได้รับน้ำมะพร้าวพร้อมดื่ม 100% แต่ละยี่ห้อที่ดื่มใน 1 เดื…" at bounding box center [196, 210] width 357 height 451
click at [374, 151] on div "B7.2 [PERSON_NAME]หรือได้รับน้ำมะพร้าวพร้อมดื่ม 100% แต่ละยี่ห้อที่ดื่มใน 1 เดื…" at bounding box center [196, 210] width 357 height 451
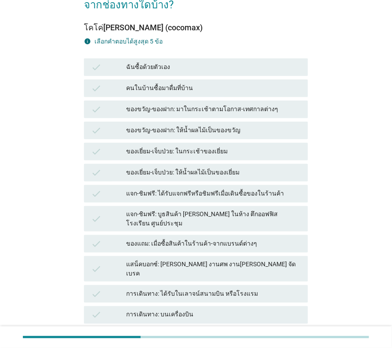
scroll to position [132, 0]
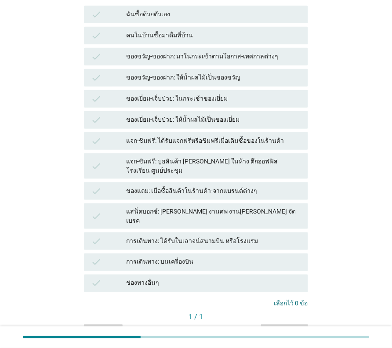
click at [358, 109] on div "B7.2 [PERSON_NAME]หรือได้รับน้ำมะพร้าวพร้อมดื่ม 100% แต่ละยี่ห้อที่ดื่มใน 1 เดื…" at bounding box center [196, 122] width 357 height 451
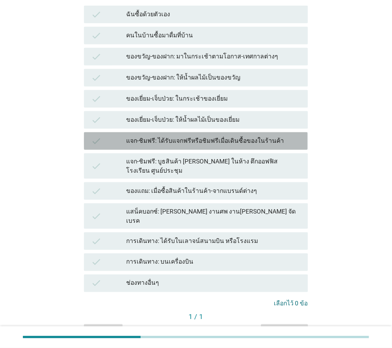
click at [196, 141] on div "แจก-ชิมฟรี: ได้รับแจกฟรีหรือชิมฟรีเมื่อเดินซื้อของในร้านค้า" at bounding box center [213, 141] width 175 height 11
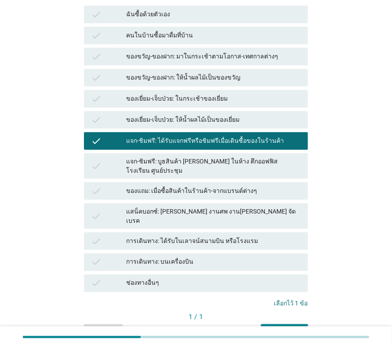
click at [271, 165] on div "แจก-ชิมฟรี: บูธสินค้า [PERSON_NAME] ในห้าง ตึกออฟฟิส โรงเรียน ศูนย์ประชุม" at bounding box center [213, 166] width 175 height 18
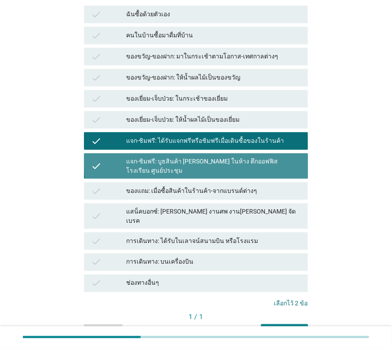
click at [264, 140] on div "แจก-ชิมฟรี: ได้รับแจกฟรีหรือชิมฟรีเมื่อเดินซื้อของในร้านค้า" at bounding box center [213, 141] width 175 height 11
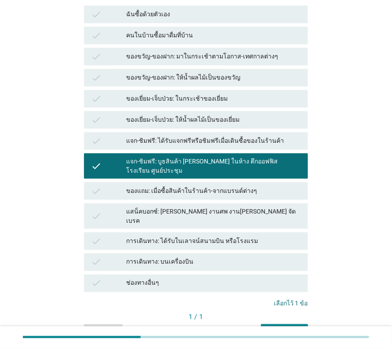
click at [281, 328] on div "คำถามต่อไป" at bounding box center [284, 332] width 33 height 9
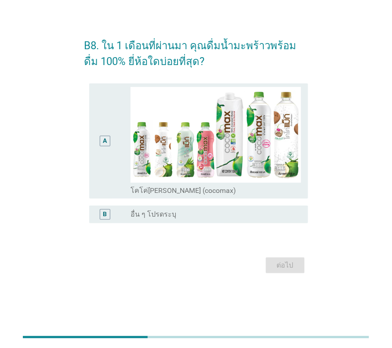
scroll to position [0, 0]
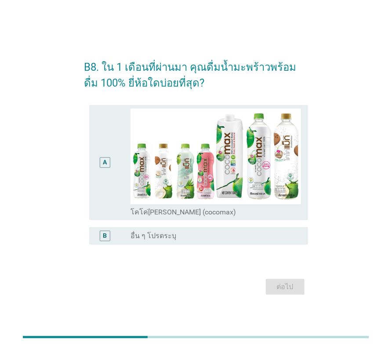
click at [373, 146] on div "B8. ใน 1 เดือนที่ผ่านมา คุณดื่มน้ำมะพร้าวพร้อมดื่ม 100% ยี่ห้อใดบ่อยที่สุด? A r…" at bounding box center [196, 174] width 357 height 261
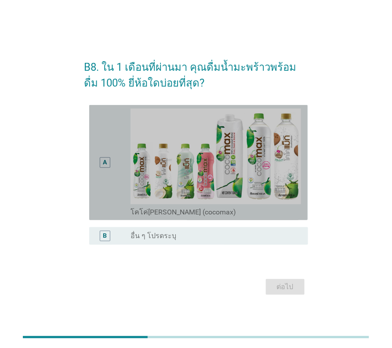
click at [103, 164] on div "A" at bounding box center [105, 162] width 4 height 9
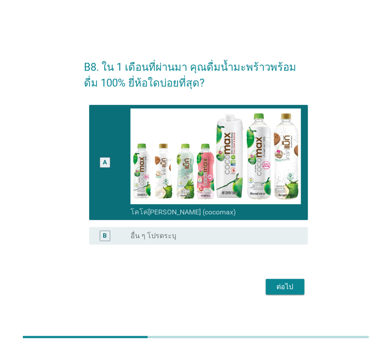
click at [278, 284] on div "ต่อไป" at bounding box center [285, 287] width 25 height 11
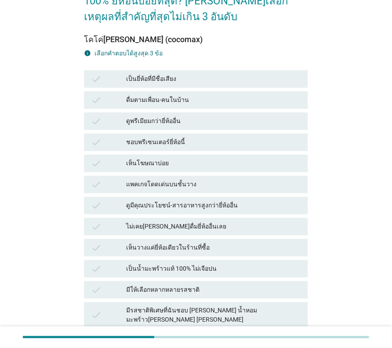
scroll to position [88, 0]
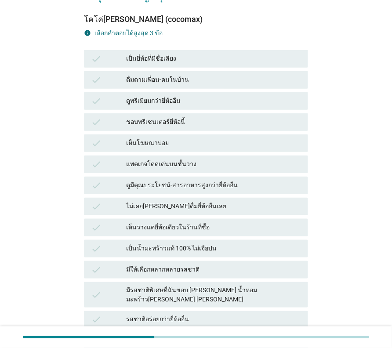
click at [341, 140] on div "B9. เพราะอะไร[PERSON_NAME]ดื่มน้ำมะพร้าว 100% ยี่ห้อนี้บ่อยที่สุด? [PERSON_NAME…" at bounding box center [196, 282] width 357 height 683
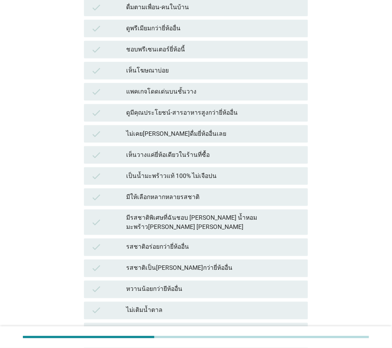
scroll to position [176, 0]
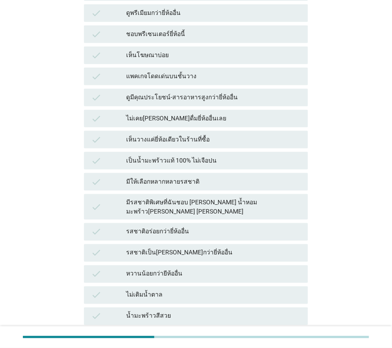
click at [170, 227] on div "รสชาติอร่อยกว่ายี่ห้ออื่น" at bounding box center [213, 232] width 175 height 11
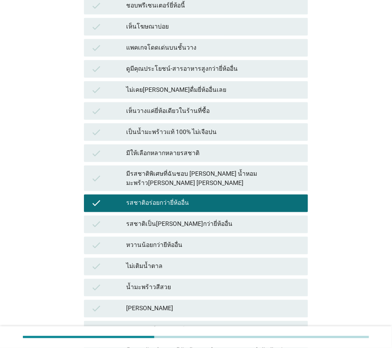
scroll to position [220, 0]
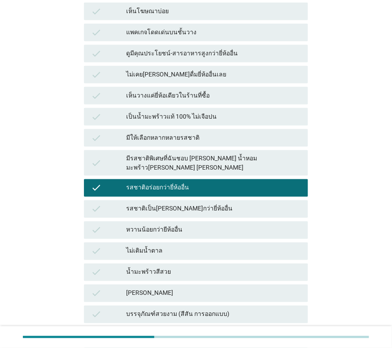
click at [191, 204] on div "รสชาติเป็น[PERSON_NAME]กว่ายี่ห้ออื่น" at bounding box center [213, 209] width 175 height 11
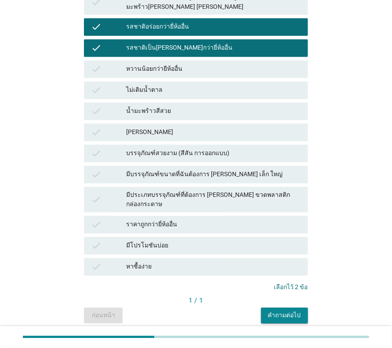
scroll to position [396, 0]
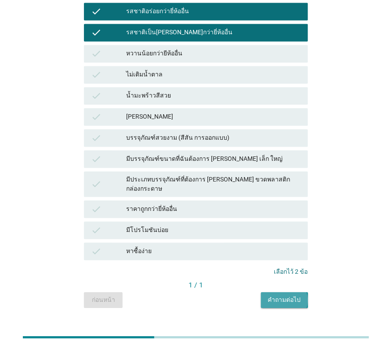
click at [274, 296] on div "คำถามต่อไป" at bounding box center [284, 300] width 33 height 9
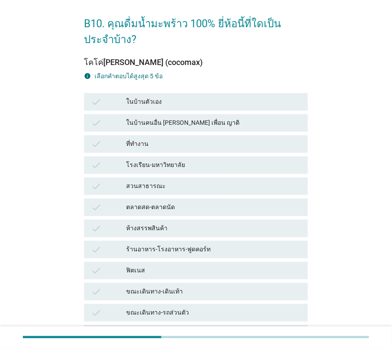
scroll to position [44, 0]
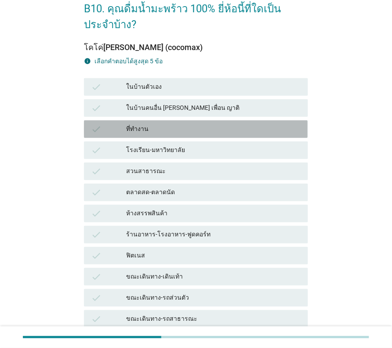
click at [147, 124] on div "ที่ทำงาน" at bounding box center [213, 129] width 175 height 11
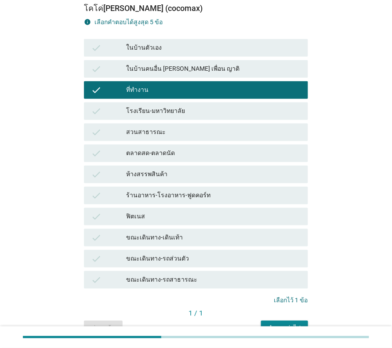
scroll to position [128, 0]
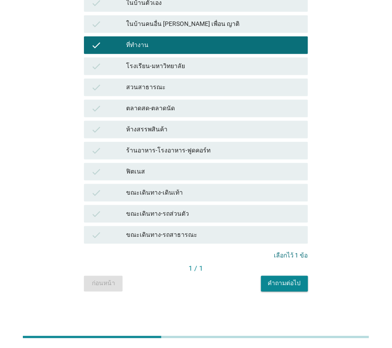
click at [295, 289] on button "คำถามต่อไป" at bounding box center [284, 284] width 47 height 16
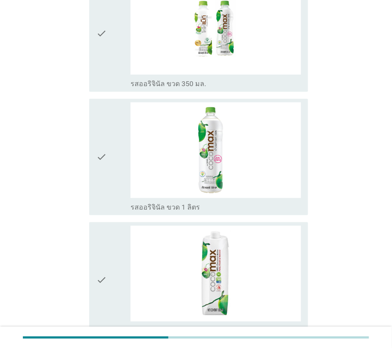
scroll to position [0, 0]
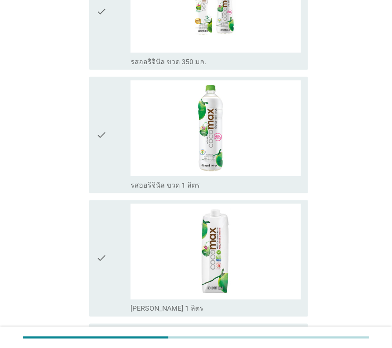
scroll to position [88, 0]
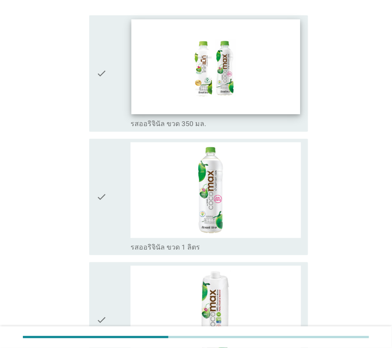
click at [213, 85] on img at bounding box center [216, 66] width 169 height 95
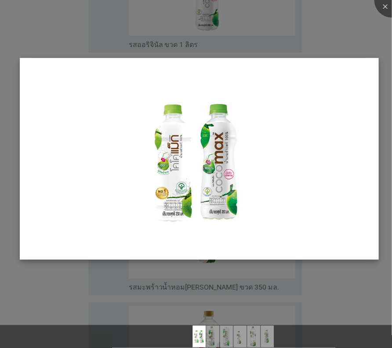
scroll to position [308, 0]
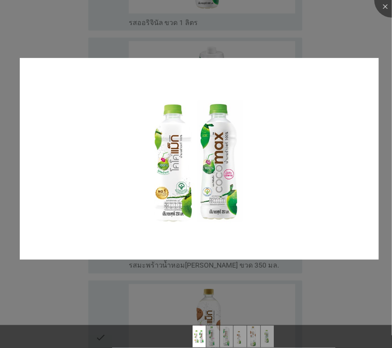
click at [358, 29] on div at bounding box center [196, 174] width 392 height 348
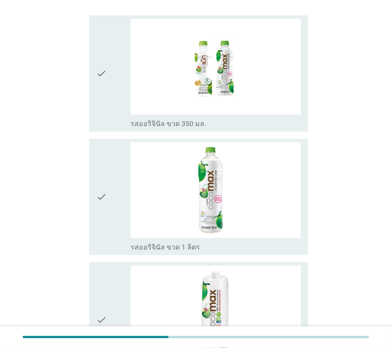
click at [106, 66] on icon "check" at bounding box center [101, 74] width 11 height 110
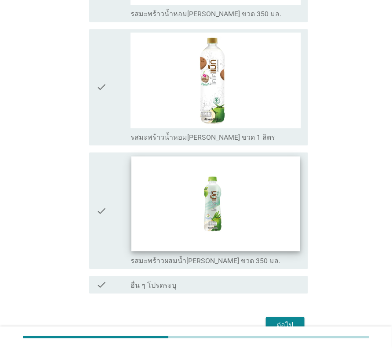
scroll to position [614, 0]
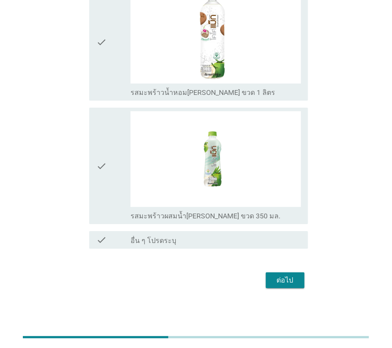
click at [288, 286] on div "ต่อไป" at bounding box center [285, 280] width 25 height 11
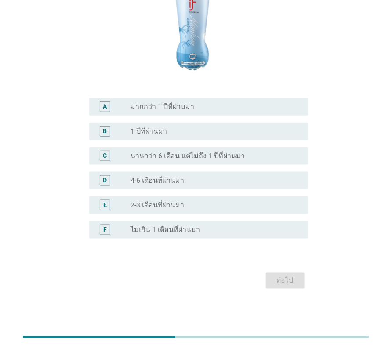
scroll to position [0, 0]
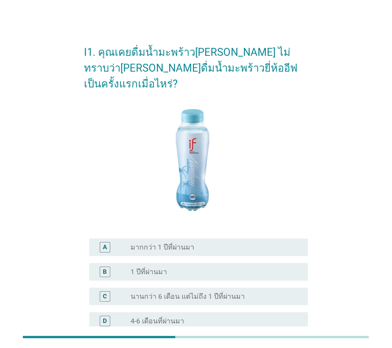
click at [361, 136] on div "I1. คุณเคยดื่มน้ำมะพร้าว[PERSON_NAME] ไม่ทราบว่า[PERSON_NAME]ดื่มน้ำมะพร้าวยี่ห…" at bounding box center [196, 234] width 357 height 411
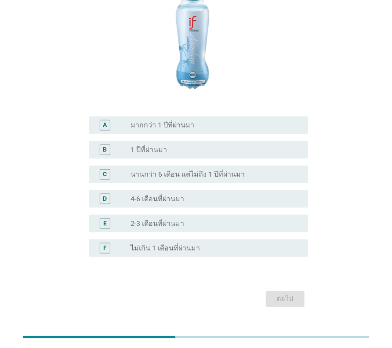
scroll to position [125, 0]
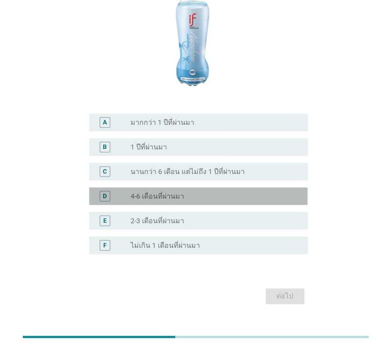
click at [174, 192] on label "4-6 เดือนที่ผ่านมา" at bounding box center [158, 196] width 54 height 9
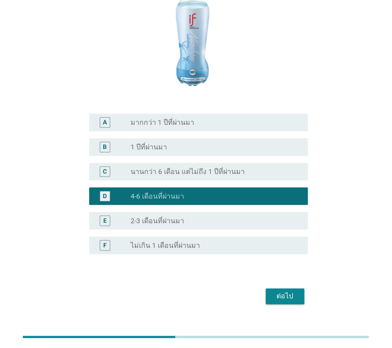
click at [289, 292] on div "ต่อไป" at bounding box center [285, 297] width 25 height 11
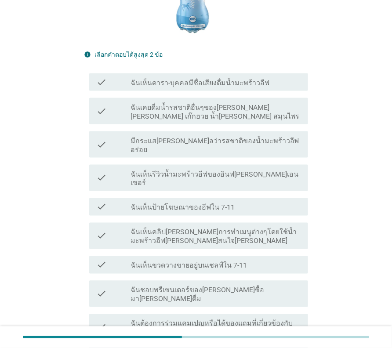
scroll to position [220, 0]
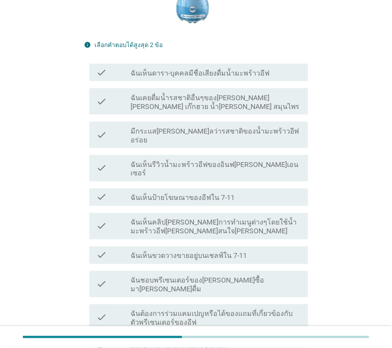
click at [265, 122] on div "check check_box_outline_blank มีกระแส[PERSON_NAME]ลว่ารสชาติของน้ำมะพร้าวอีฟอร่…" at bounding box center [198, 135] width 219 height 26
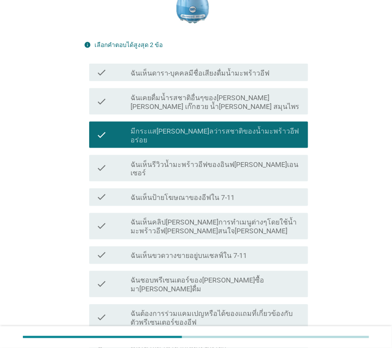
click at [265, 159] on div "check_box_outline_blank ฉันเห็นรีวิวน้ำมะพร้าวอีฟของอินฟ[PERSON_NAME]เอนเซอร์" at bounding box center [216, 168] width 171 height 19
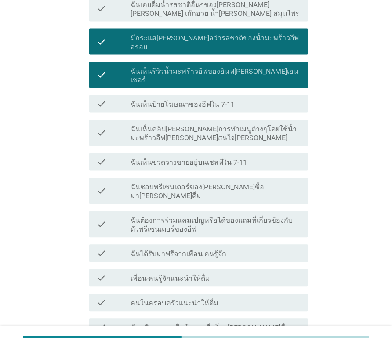
scroll to position [352, 0]
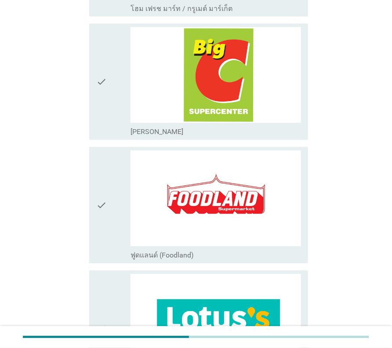
scroll to position [0, 0]
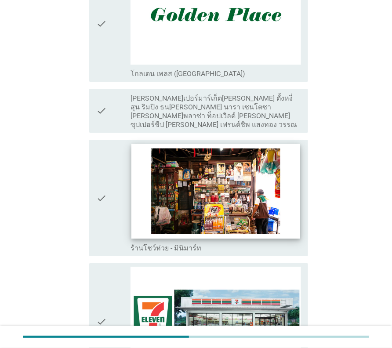
scroll to position [1495, 0]
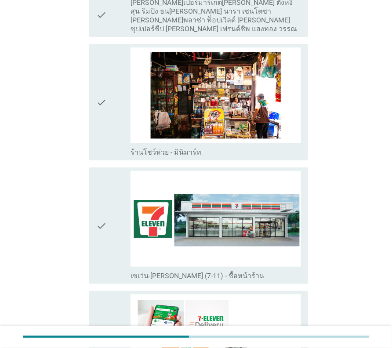
click at [110, 206] on div "check" at bounding box center [113, 226] width 34 height 110
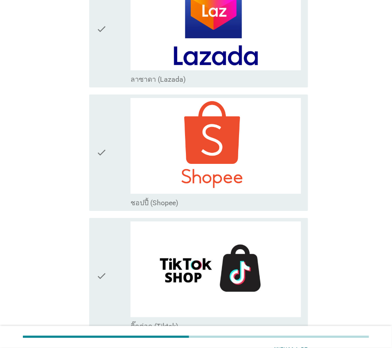
scroll to position [2273, 0]
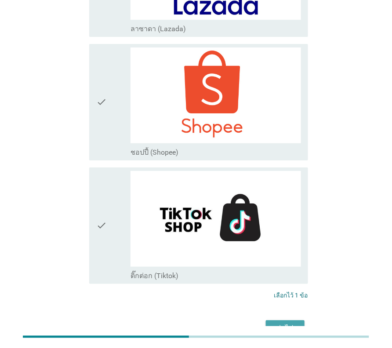
drag, startPoint x: 276, startPoint y: 280, endPoint x: 334, endPoint y: 282, distance: 58.1
click at [277, 323] on div "ต่อไป" at bounding box center [285, 328] width 25 height 11
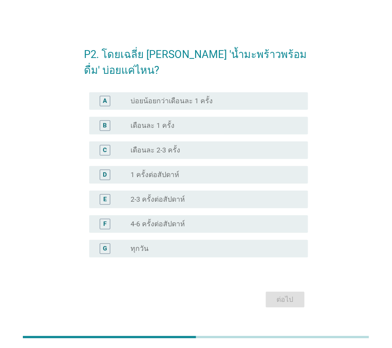
click at [196, 103] on label "บ่อยน้อยกว่าเดือนละ 1 ครั้ง" at bounding box center [172, 101] width 82 height 9
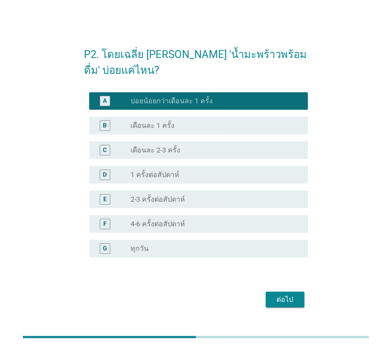
click at [278, 295] on div "ต่อไป" at bounding box center [285, 300] width 25 height 11
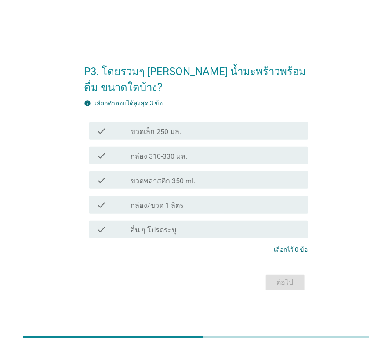
click at [146, 129] on label "ขวดเล็ก 250 มล." at bounding box center [156, 132] width 51 height 9
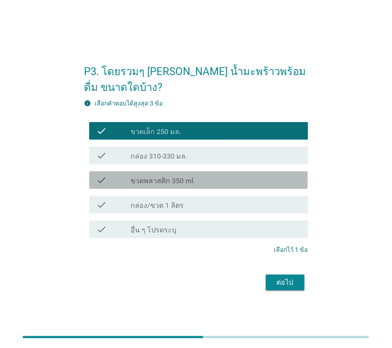
click at [158, 186] on div "check check_box_outline_blank ขวดพลาสติก 350 ml." at bounding box center [198, 181] width 219 height 18
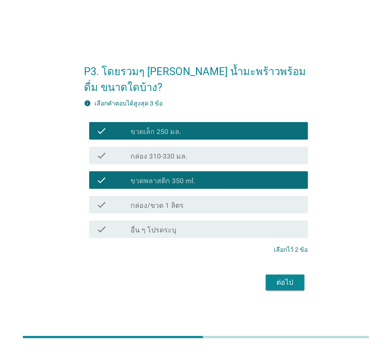
click at [280, 280] on div "ต่อไป" at bounding box center [285, 283] width 25 height 11
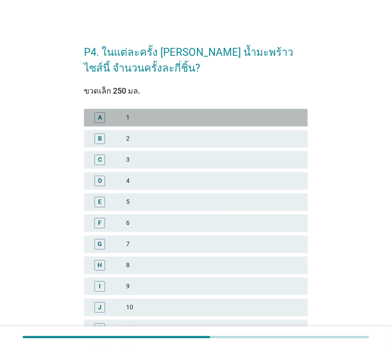
click at [175, 120] on div "1" at bounding box center [213, 118] width 175 height 11
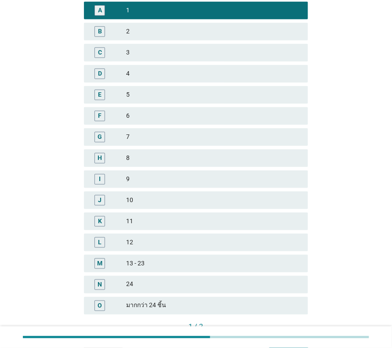
scroll to position [165, 0]
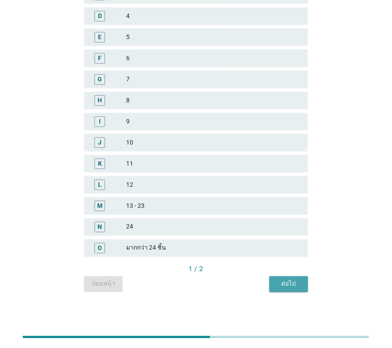
click at [283, 285] on div "ต่อไป" at bounding box center [289, 284] width 25 height 9
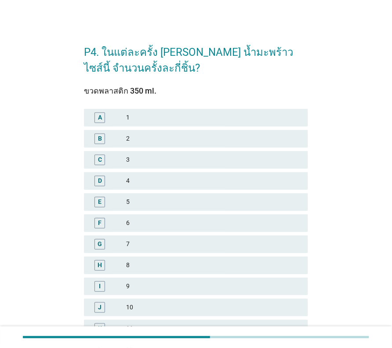
click at [181, 120] on div "1" at bounding box center [213, 118] width 175 height 11
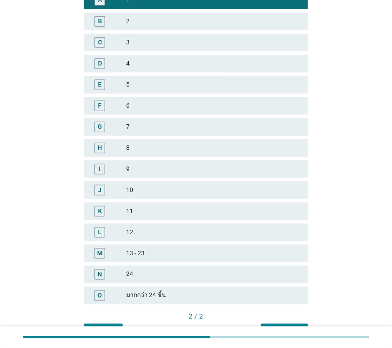
scroll to position [165, 0]
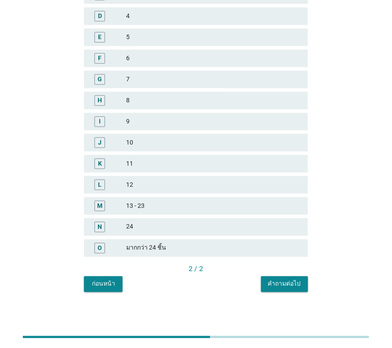
click at [271, 282] on div "คำถามต่อไป" at bounding box center [284, 284] width 33 height 9
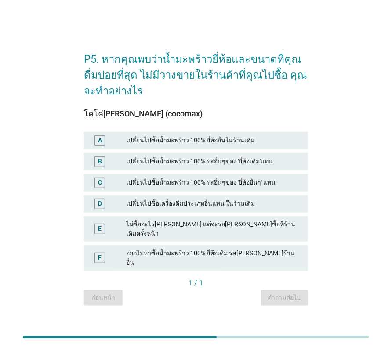
click at [365, 117] on div "P5. หากคุณพบว่าน้ำมะพร้าวยี่ห้อและขนาดที่คุณดื่มบ่อยที่สุด ไม่มีวางขายในร้านค้า…" at bounding box center [196, 175] width 357 height 278
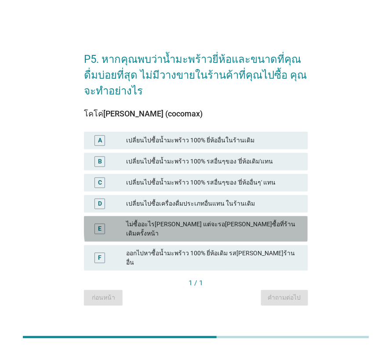
click at [235, 233] on div "ไม่ซื้ออะไร[PERSON_NAME] แต่จะรอ[PERSON_NAME]ซื้อที่ร้านเดิมครั้งหน้า" at bounding box center [213, 229] width 175 height 18
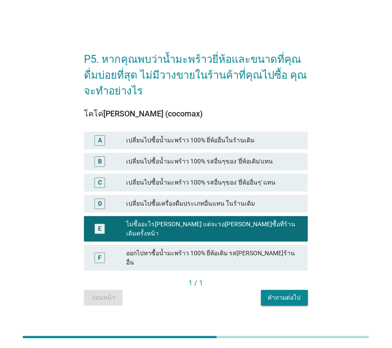
click at [281, 293] on div "คำถามต่อไป" at bounding box center [284, 297] width 33 height 9
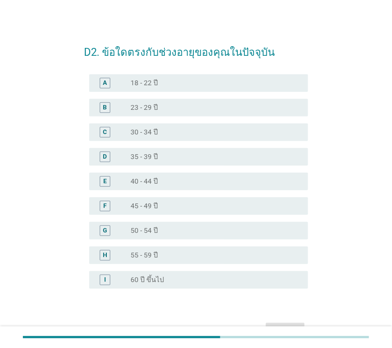
click at [168, 159] on div "radio_button_unchecked 35 - 39 ปี" at bounding box center [213, 157] width 164 height 9
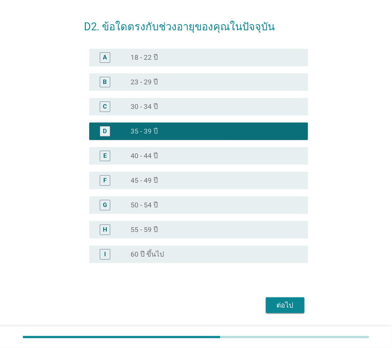
scroll to position [50, 0]
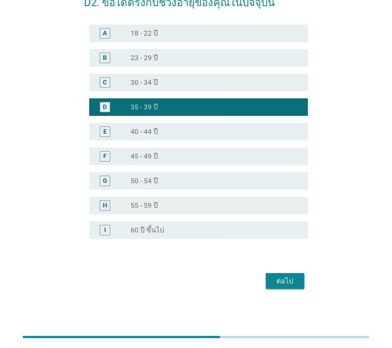
click at [284, 281] on div "ต่อไป" at bounding box center [285, 281] width 25 height 11
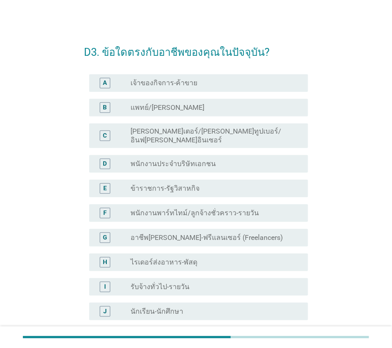
click at [191, 159] on div "radio_button_unchecked พนักงานประจำบริษัทเอกชน" at bounding box center [216, 164] width 171 height 11
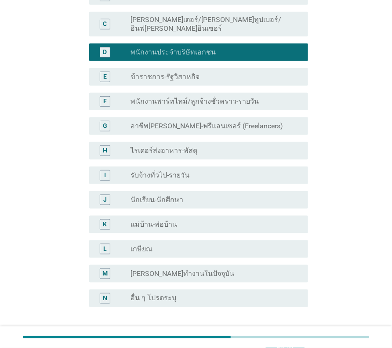
scroll to position [173, 0]
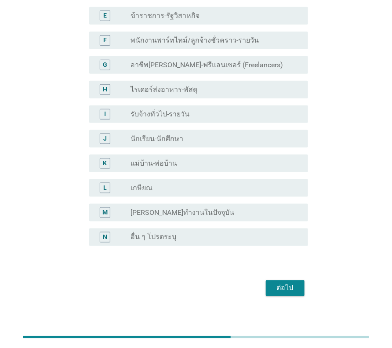
click at [286, 283] on div "ต่อไป" at bounding box center [285, 288] width 25 height 11
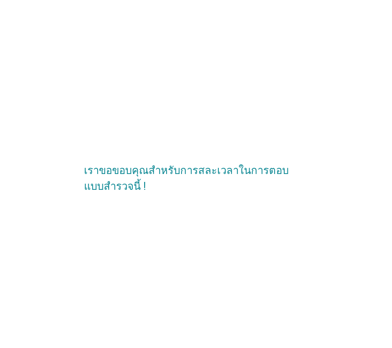
scroll to position [0, 0]
